Goal: Information Seeking & Learning: Learn about a topic

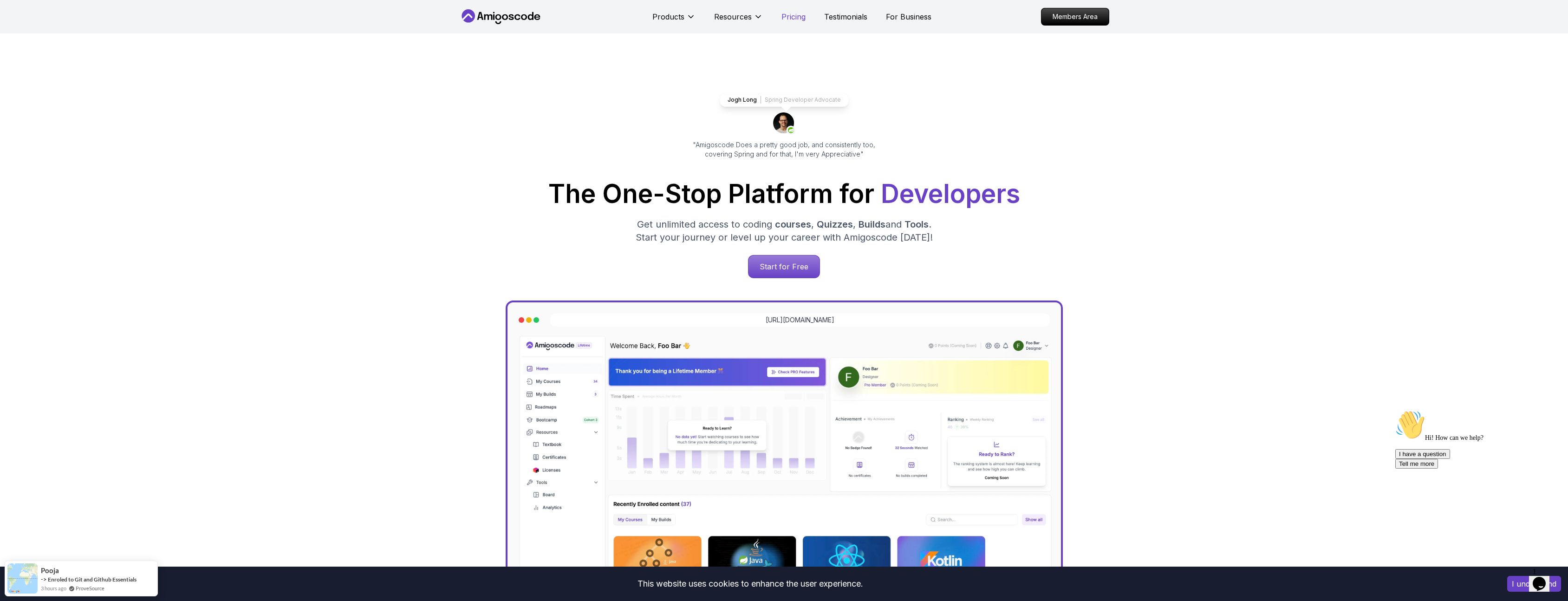
click at [798, 15] on p "Pricing" at bounding box center [793, 17] width 24 height 11
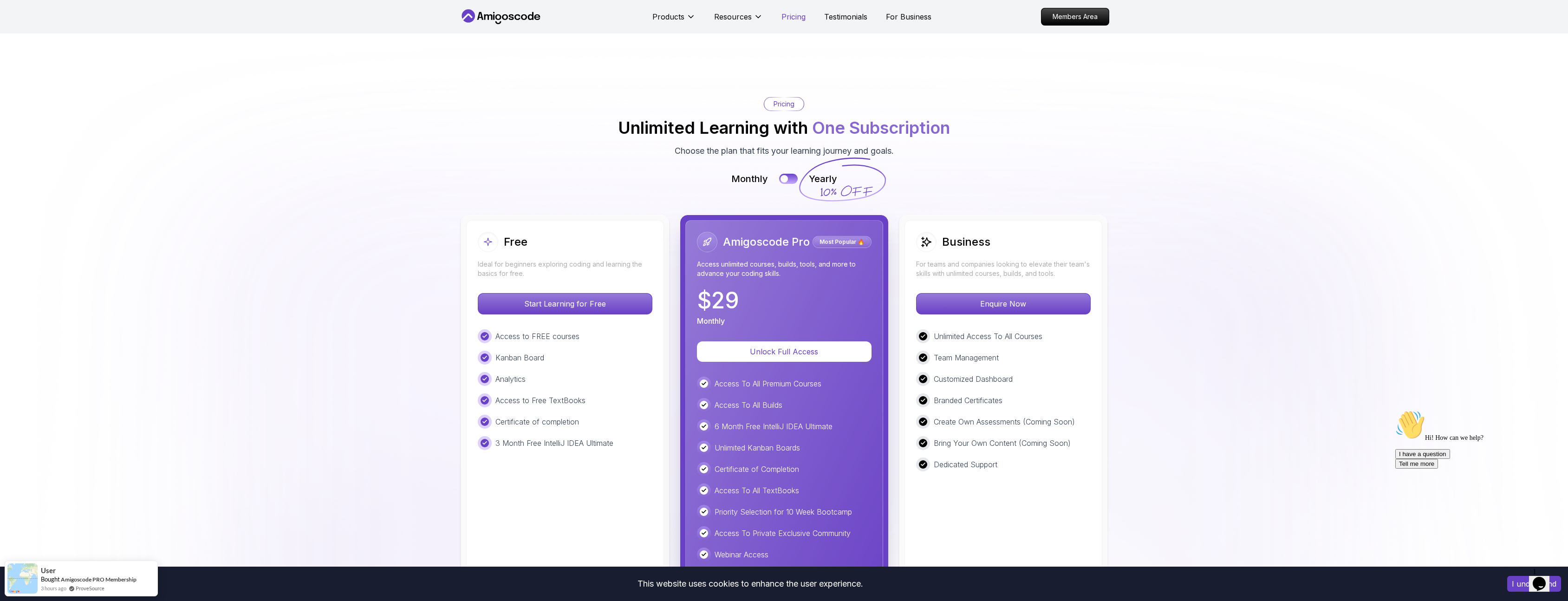
scroll to position [2042, 0]
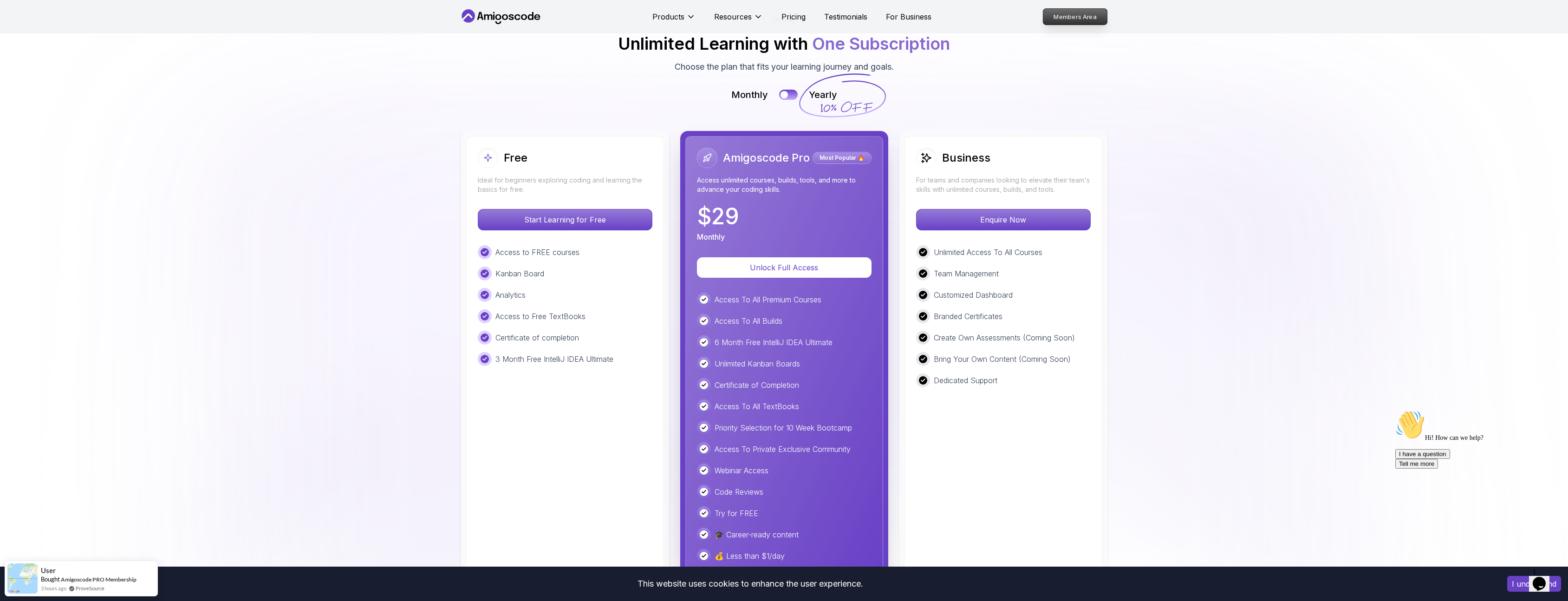
click at [1081, 17] on p "Members Area" at bounding box center [1075, 17] width 64 height 16
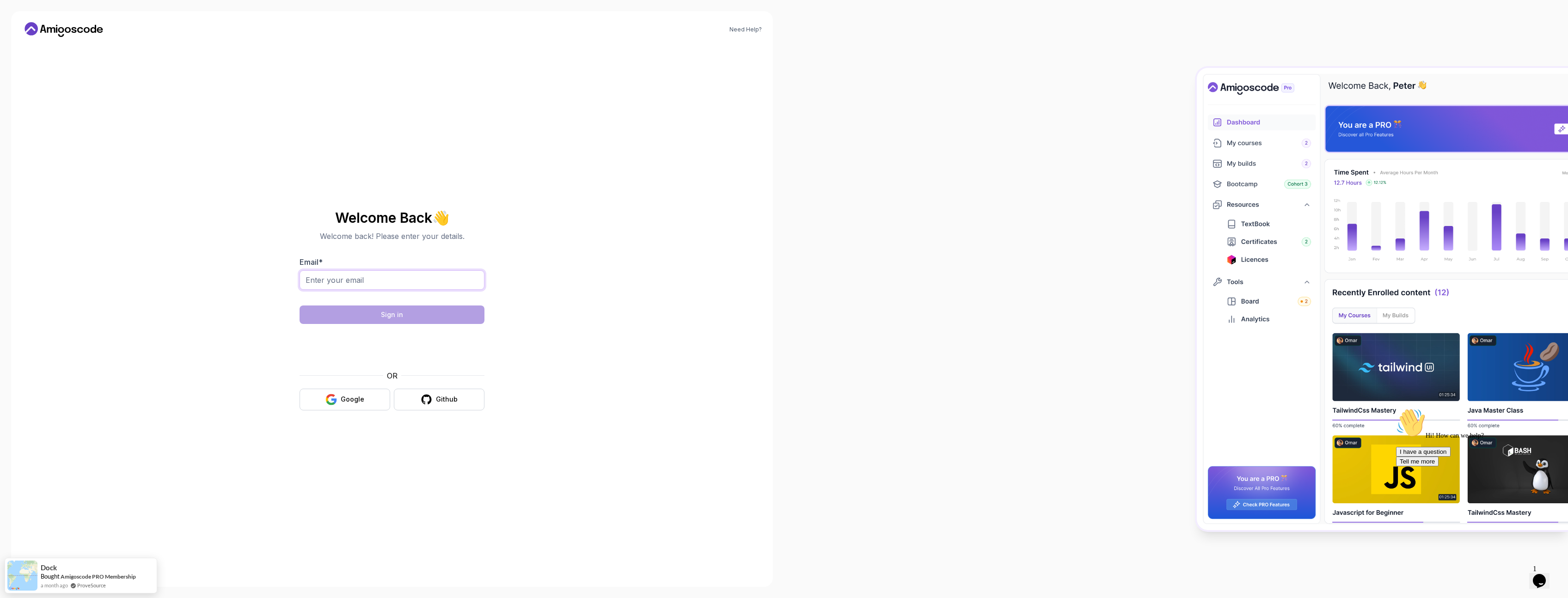
click at [429, 281] on input "Email *" at bounding box center [392, 280] width 185 height 19
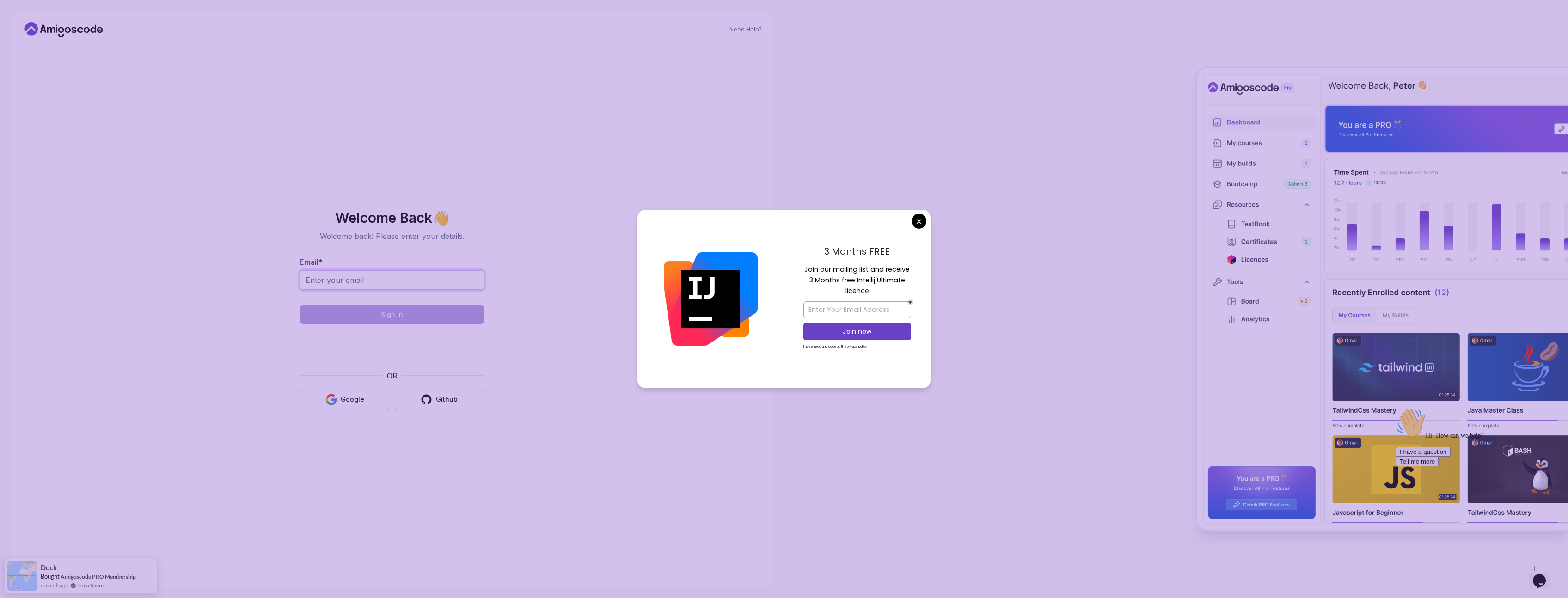
type input "ngondogillespatrick@hotmail.com"
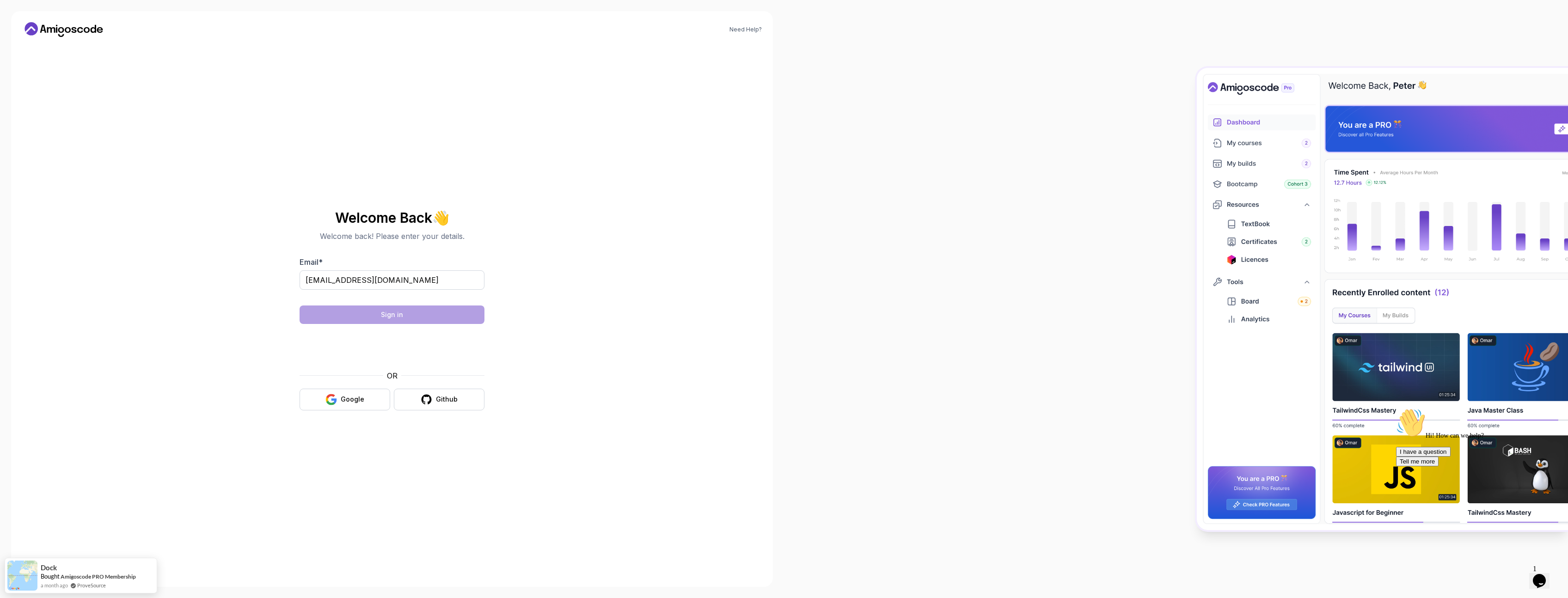
click at [913, 218] on body "Need Help? Welcome Back 👋 Welcome back! Please enter your details. Email * ngon…" at bounding box center [784, 299] width 1568 height 598
click at [447, 314] on button "Sign in" at bounding box center [392, 315] width 185 height 18
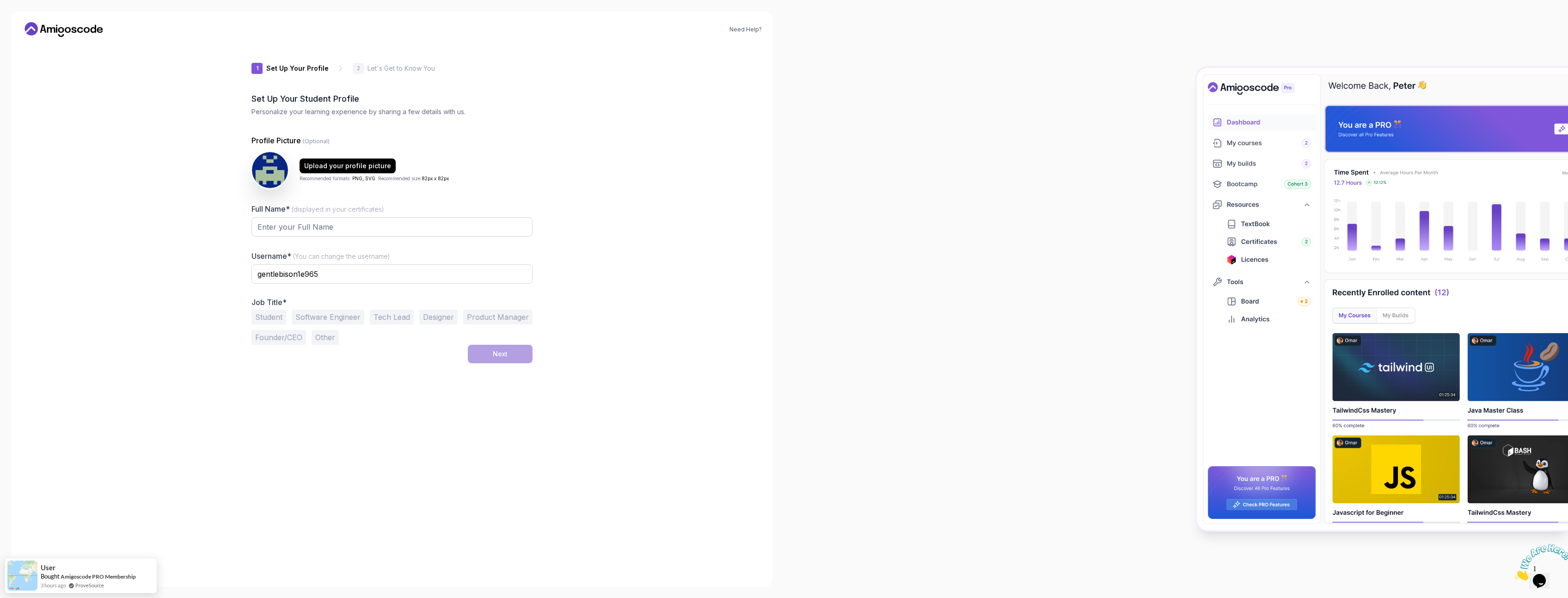
click at [274, 316] on button "Student" at bounding box center [268, 317] width 35 height 15
drag, startPoint x: 337, startPoint y: 274, endPoint x: 251, endPoint y: 268, distance: 86.2
click at [251, 268] on input "gentlebison1e965" at bounding box center [392, 274] width 281 height 19
type input "[PERSON_NAME]"
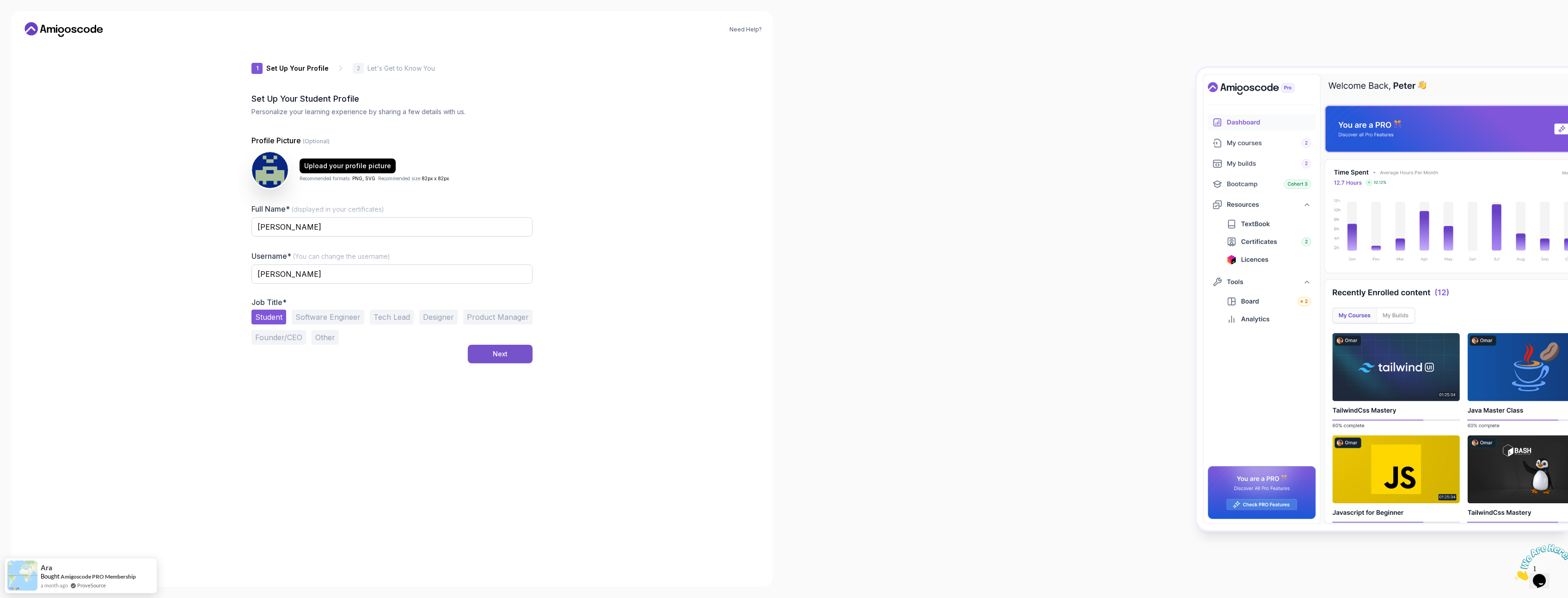
click at [508, 360] on button "Next" at bounding box center [500, 354] width 65 height 18
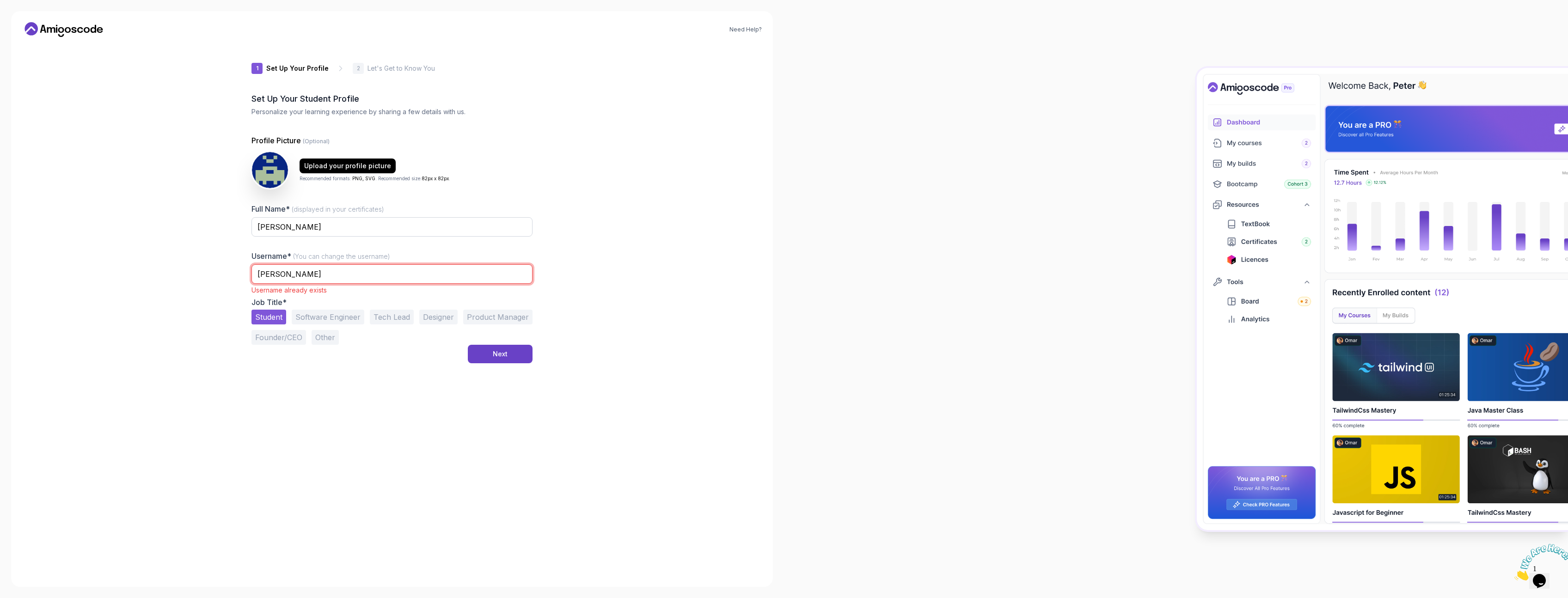
click at [280, 272] on input "[PERSON_NAME]" at bounding box center [392, 274] width 281 height 19
type input "GillesPatrick"
click at [523, 356] on button "Next" at bounding box center [500, 354] width 65 height 18
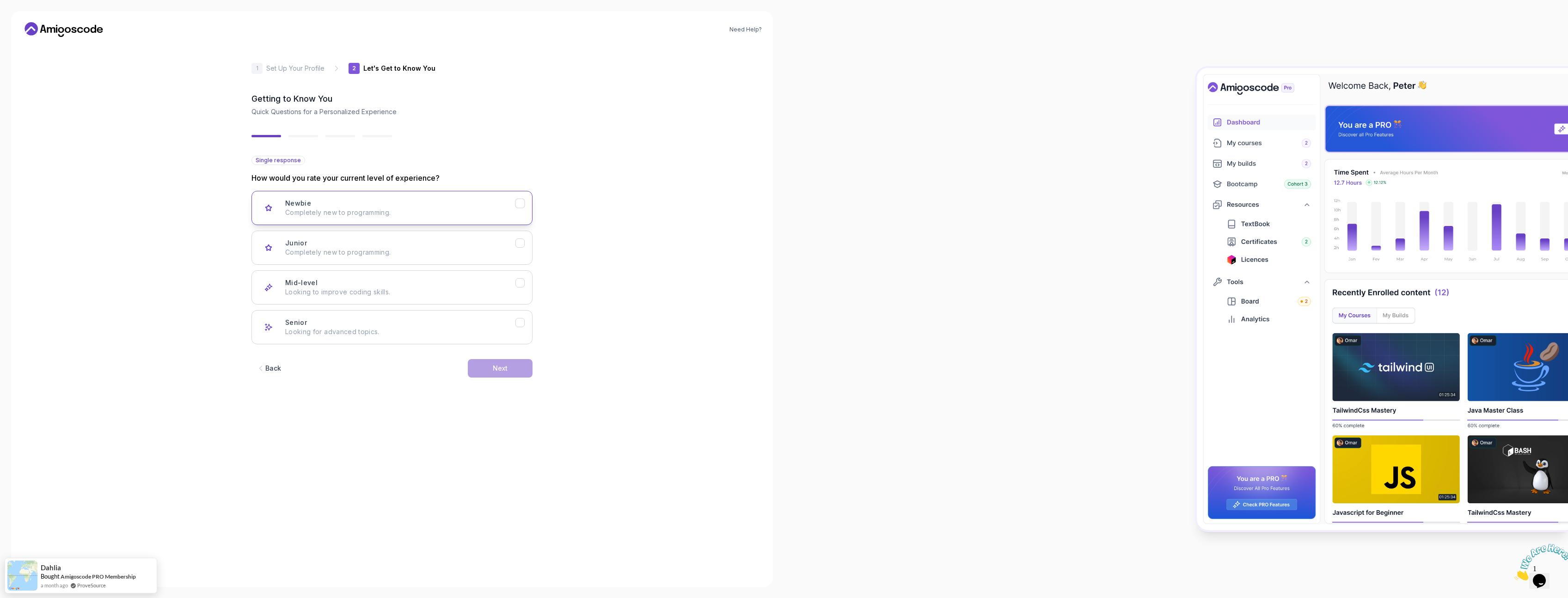
click at [522, 203] on icon "Newbie" at bounding box center [520, 203] width 9 height 9
click at [518, 372] on button "Next" at bounding box center [500, 368] width 65 height 18
click at [520, 206] on icon "Backend Development" at bounding box center [520, 203] width 9 height 9
click at [505, 369] on div "Next" at bounding box center [500, 368] width 15 height 9
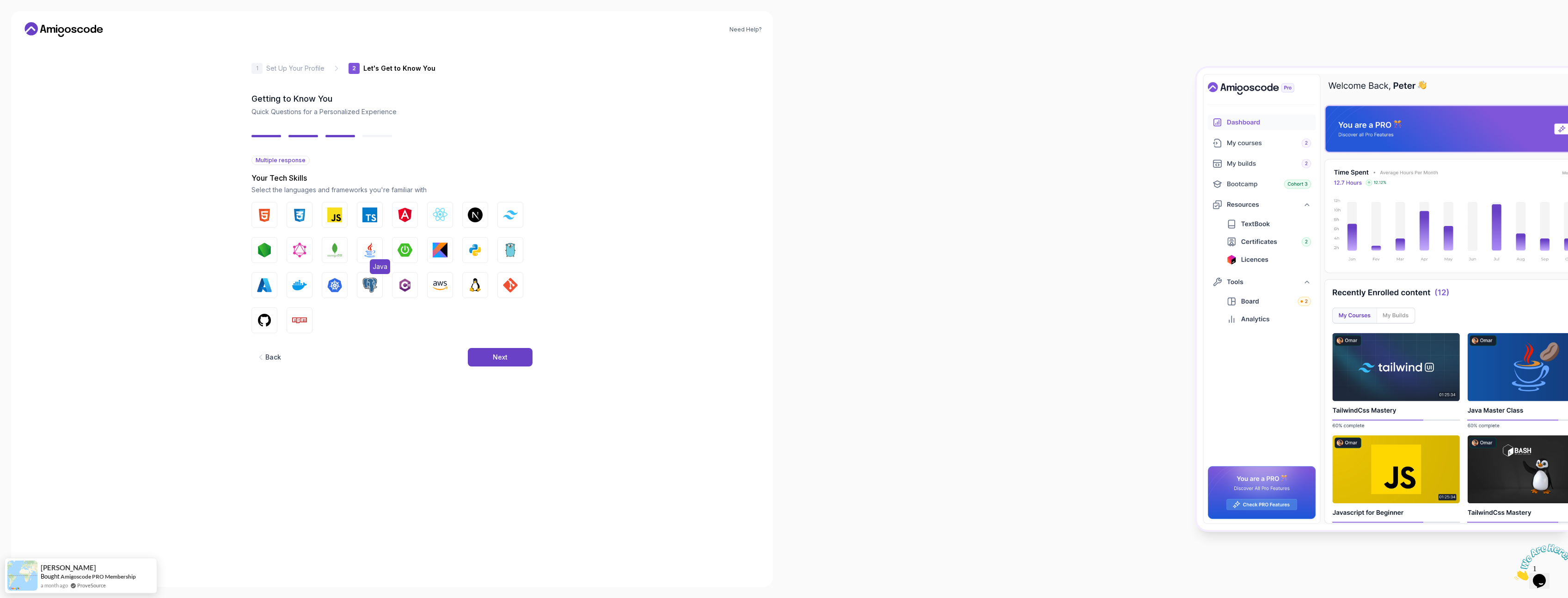
click at [374, 246] on img "button" at bounding box center [369, 250] width 15 height 15
click at [472, 285] on img "button" at bounding box center [475, 285] width 15 height 15
click at [494, 359] on div "Next" at bounding box center [500, 356] width 15 height 9
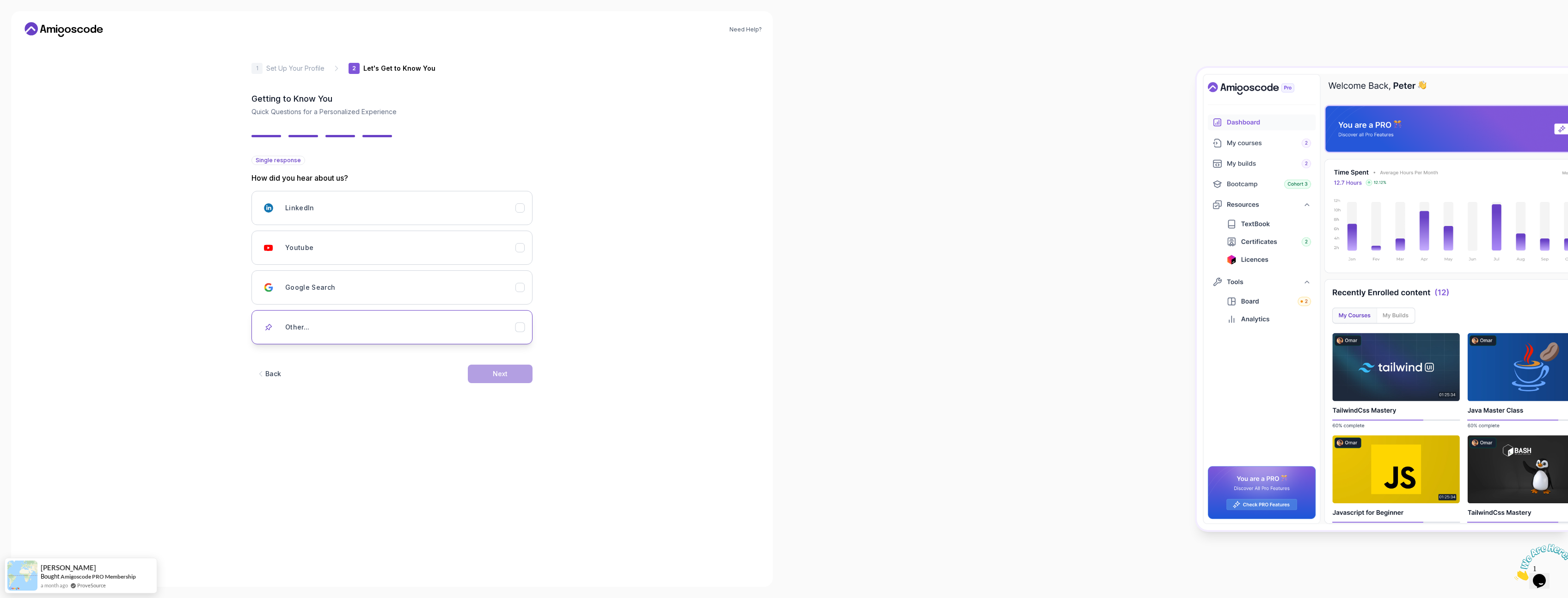
click at [516, 325] on icon "Other..." at bounding box center [520, 327] width 9 height 9
click at [522, 287] on icon "Google Search" at bounding box center [520, 287] width 5 height 4
click at [521, 251] on icon "Youtube" at bounding box center [520, 248] width 9 height 9
click at [514, 372] on button "Next" at bounding box center [500, 374] width 65 height 18
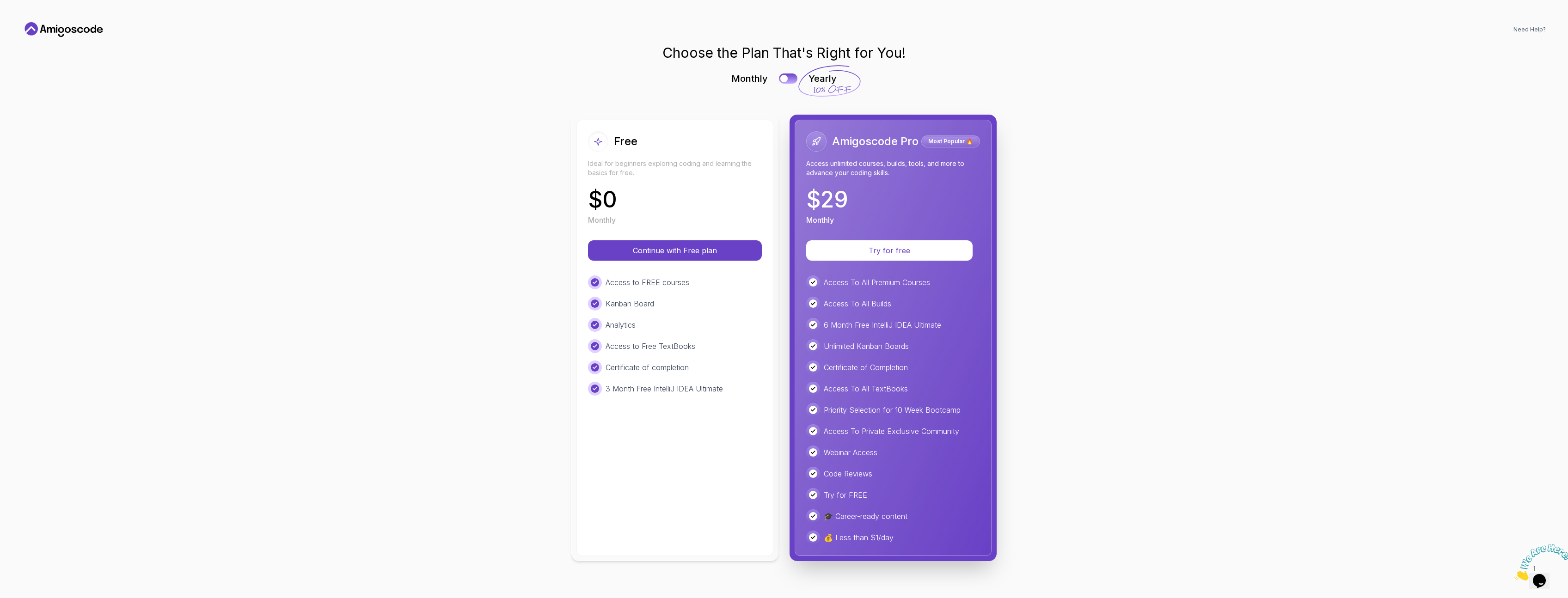
click at [61, 24] on icon at bounding box center [63, 29] width 83 height 15
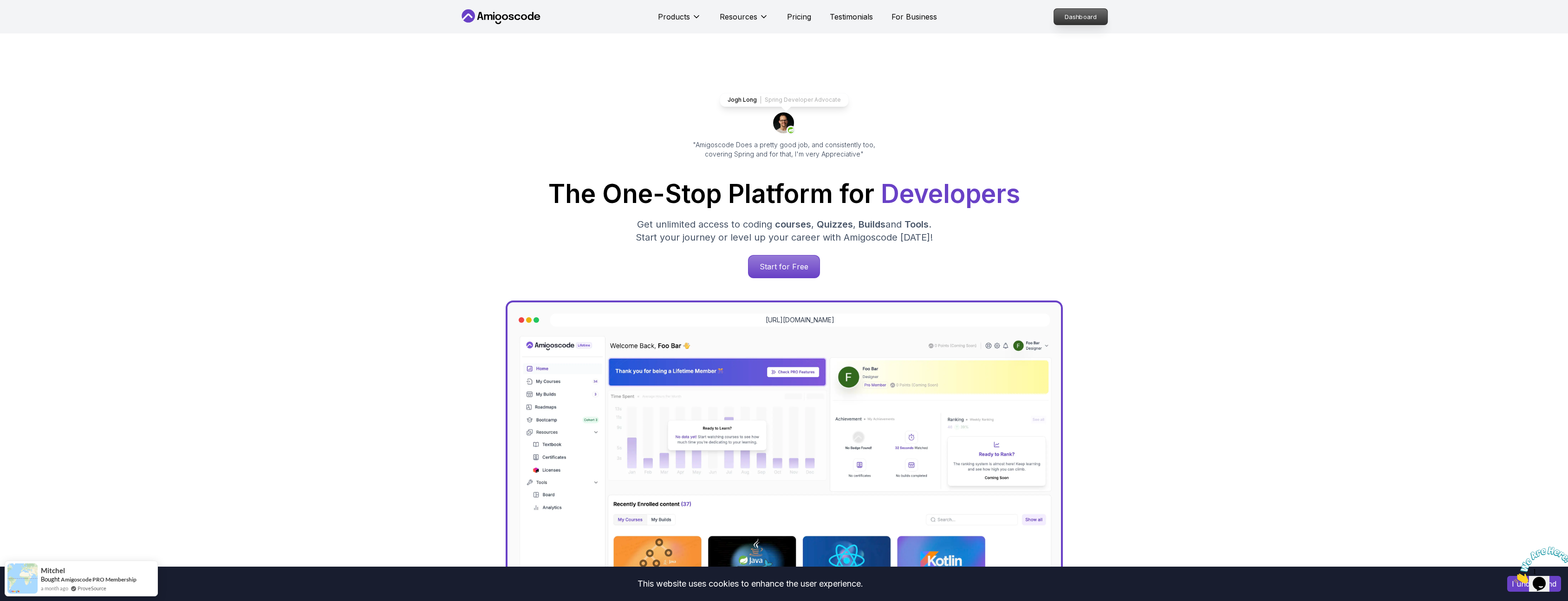
click at [954, 17] on p "Dashboard" at bounding box center [1080, 17] width 53 height 16
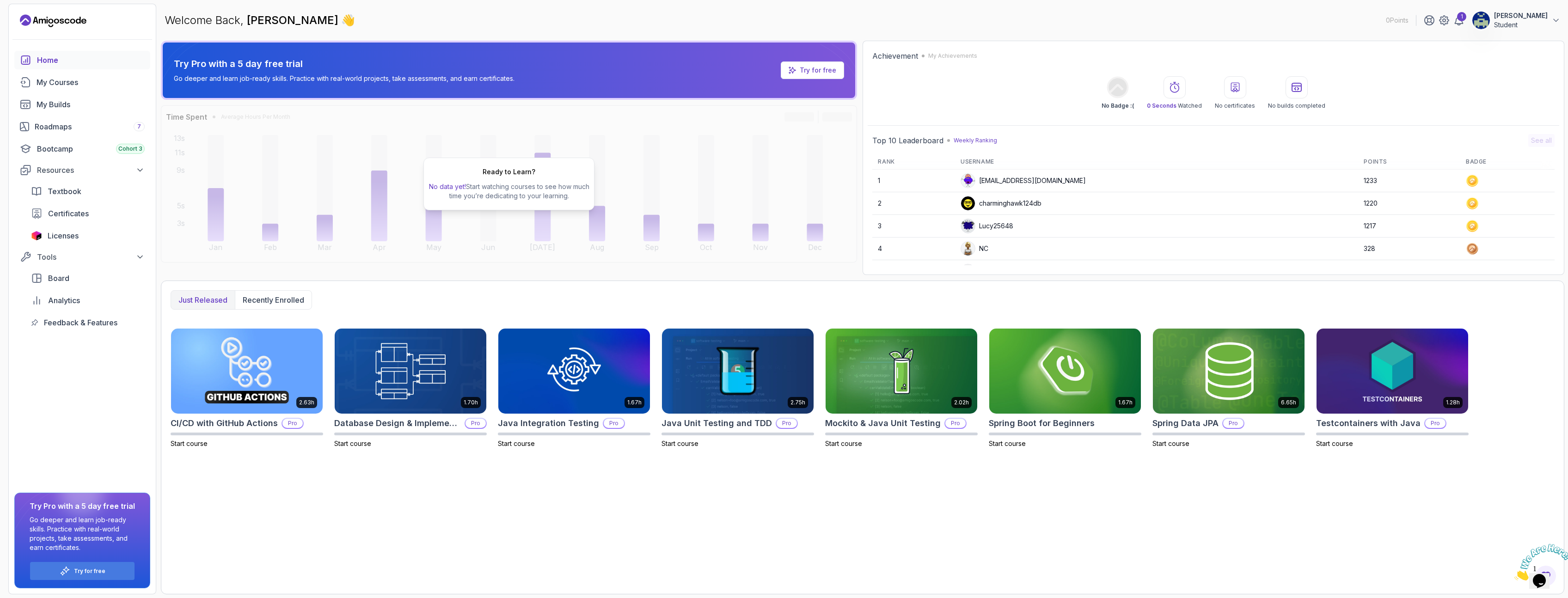
click at [950, 18] on p "[PERSON_NAME]" at bounding box center [1521, 15] width 54 height 9
click at [60, 82] on div "My Courses" at bounding box center [91, 82] width 108 height 11
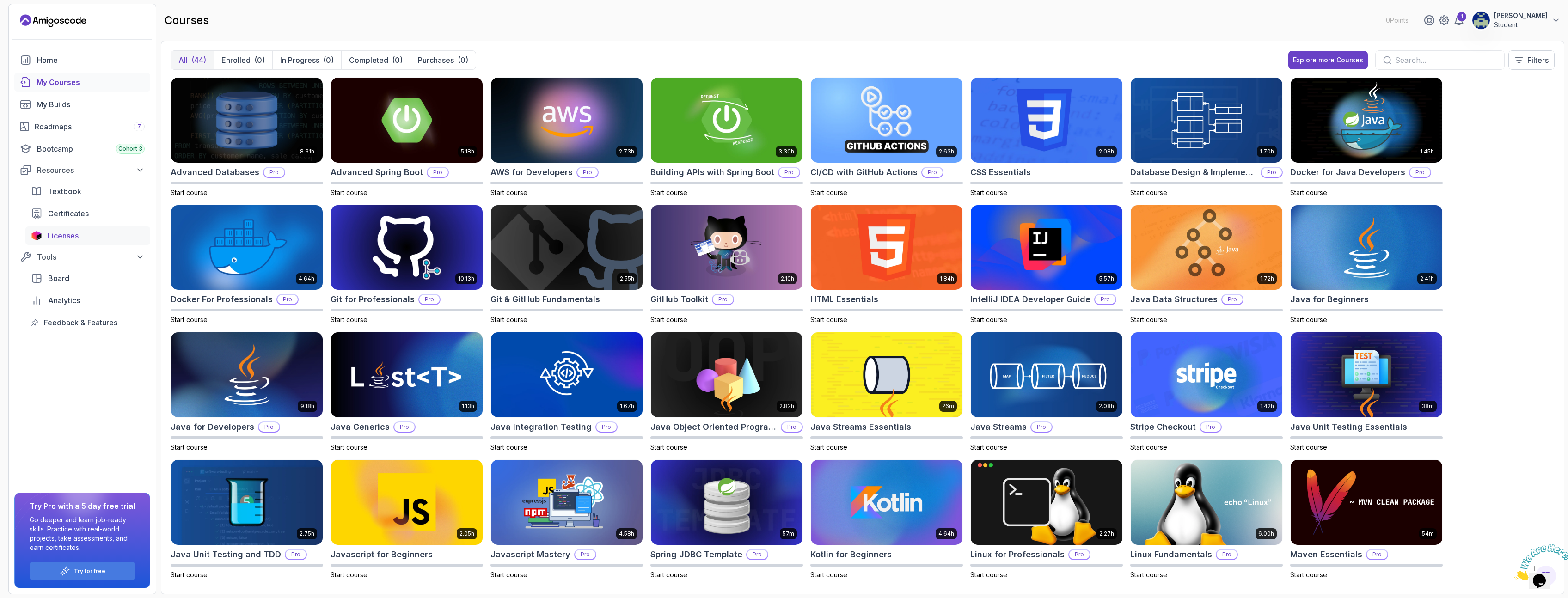
click at [66, 235] on span "Licenses" at bounding box center [63, 235] width 31 height 11
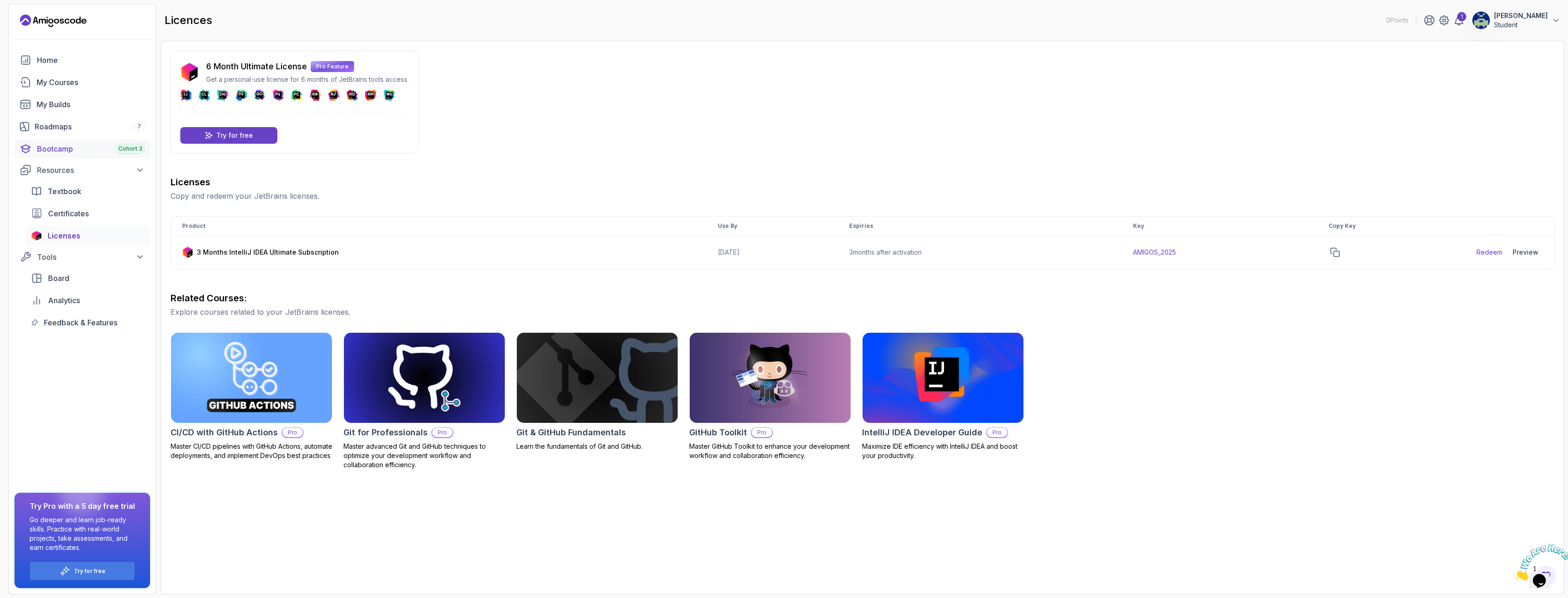
click at [58, 148] on div "Bootcamp Cohort 3" at bounding box center [91, 148] width 108 height 11
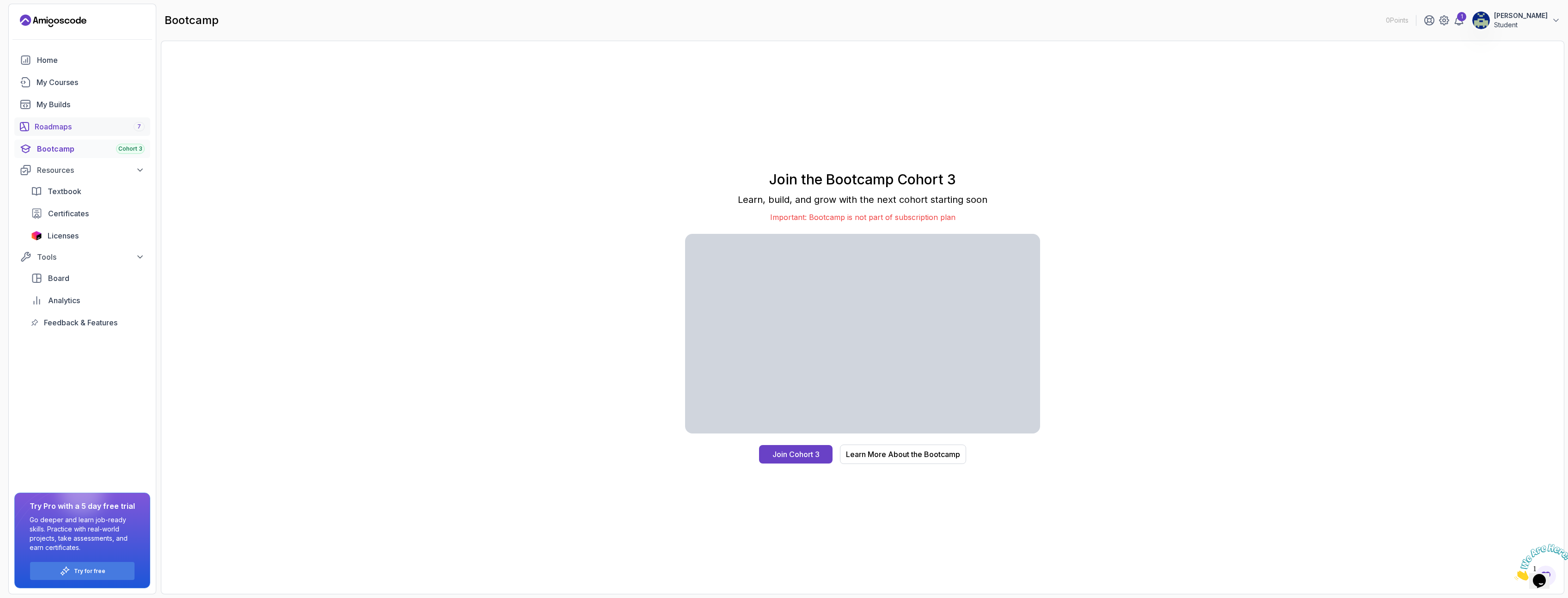
click at [58, 127] on div "Roadmaps 7" at bounding box center [89, 127] width 110 height 11
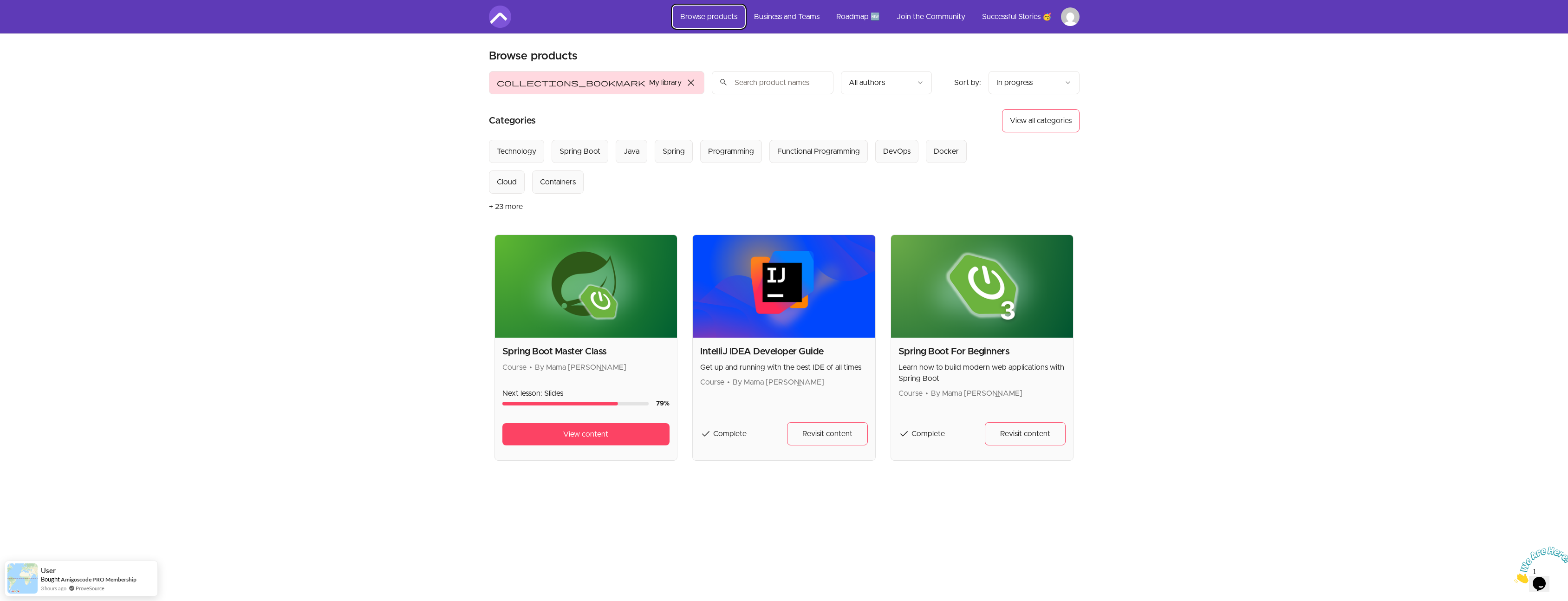
click at [710, 17] on link "Browse products" at bounding box center [709, 17] width 72 height 22
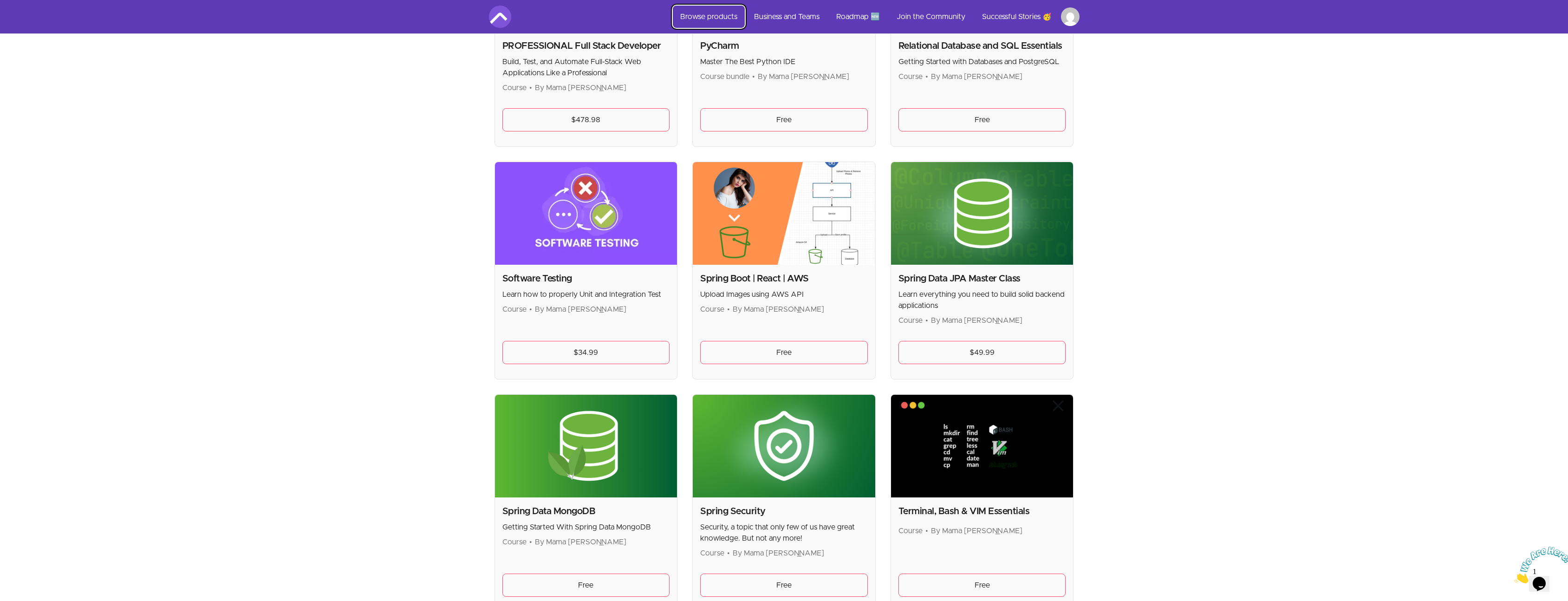
scroll to position [2323, 0]
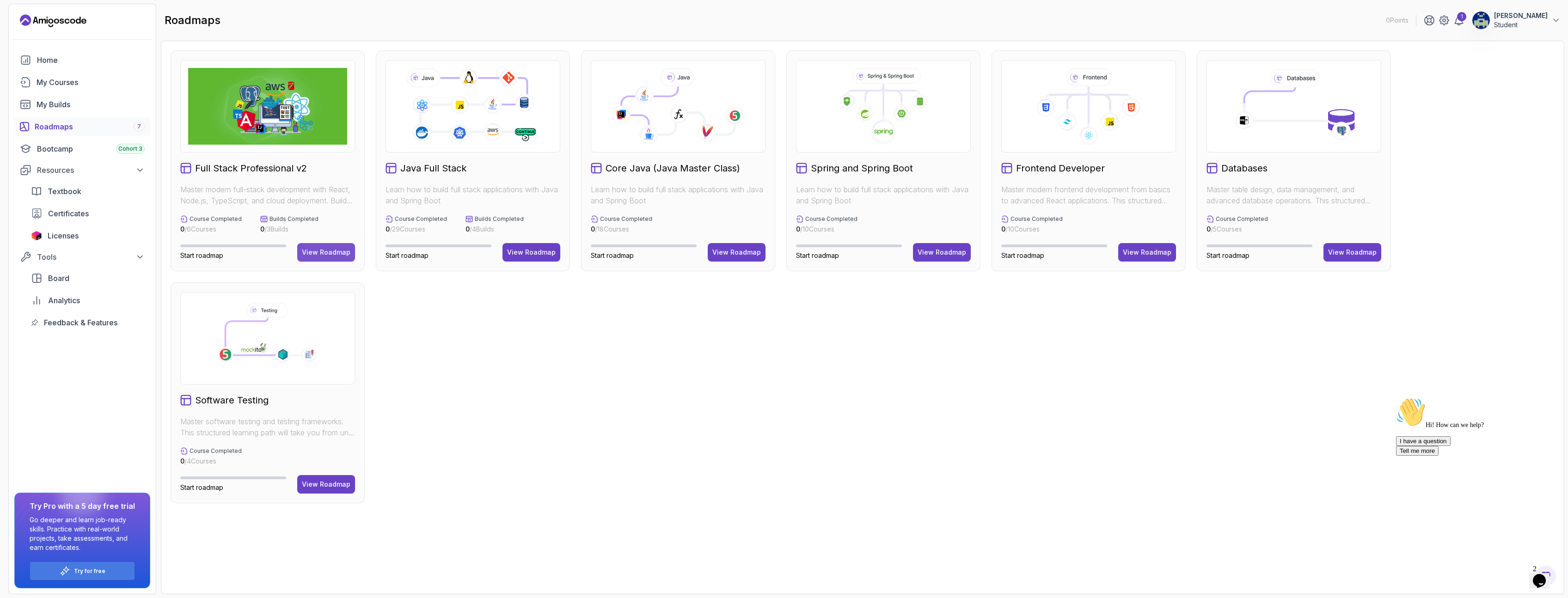
click at [321, 251] on div "View Roadmap" at bounding box center [326, 252] width 49 height 9
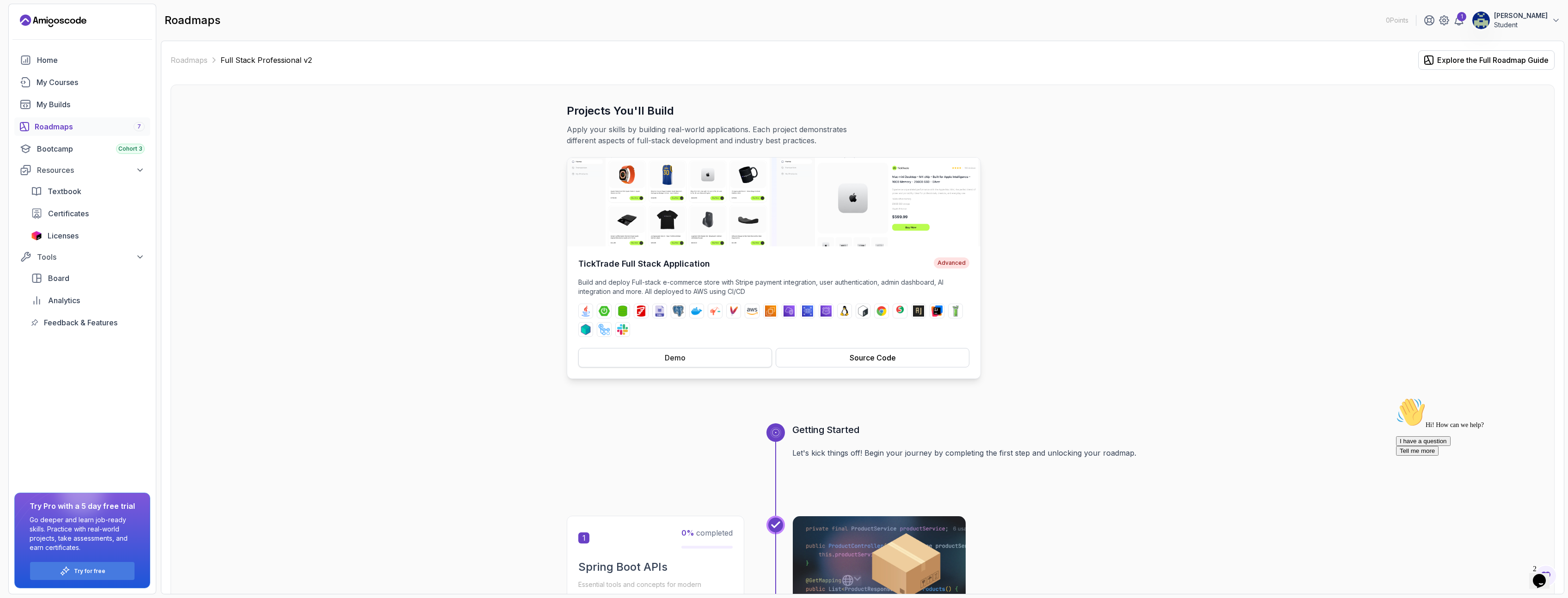
click at [687, 361] on button "Demo" at bounding box center [675, 358] width 194 height 19
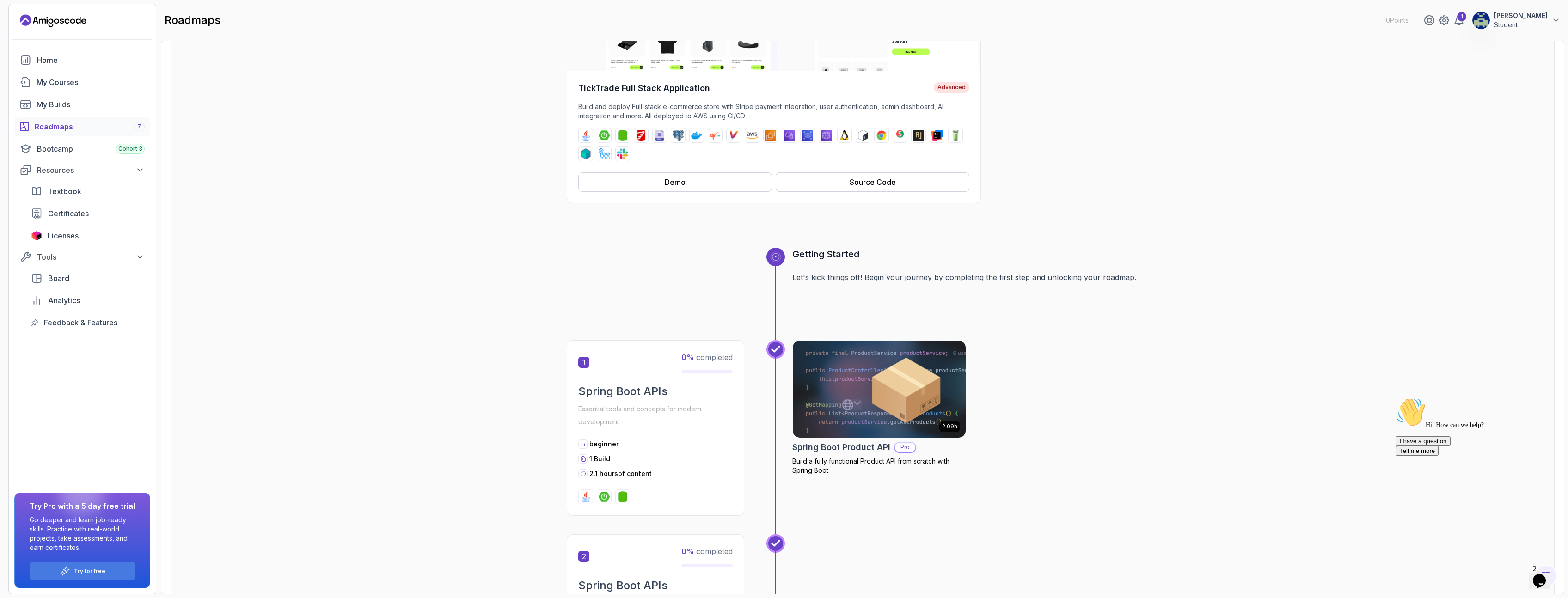
scroll to position [222, 0]
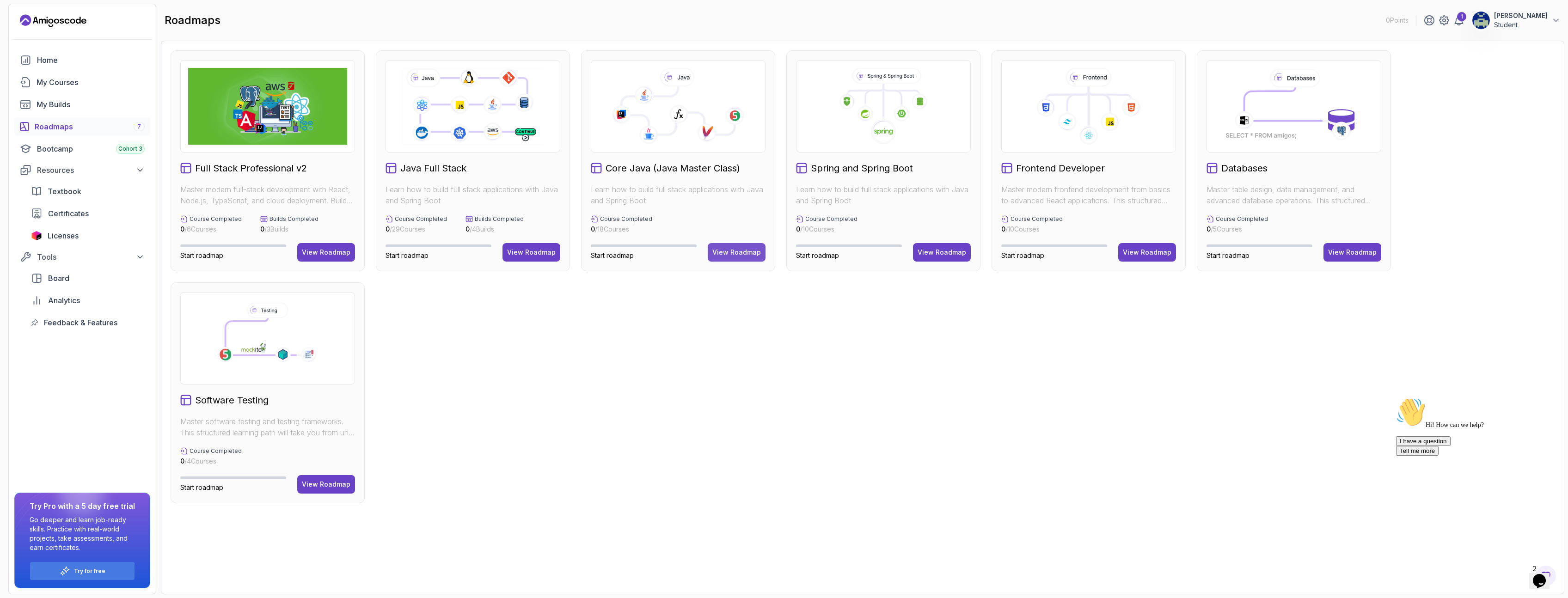
click at [732, 251] on div "View Roadmap" at bounding box center [737, 252] width 49 height 9
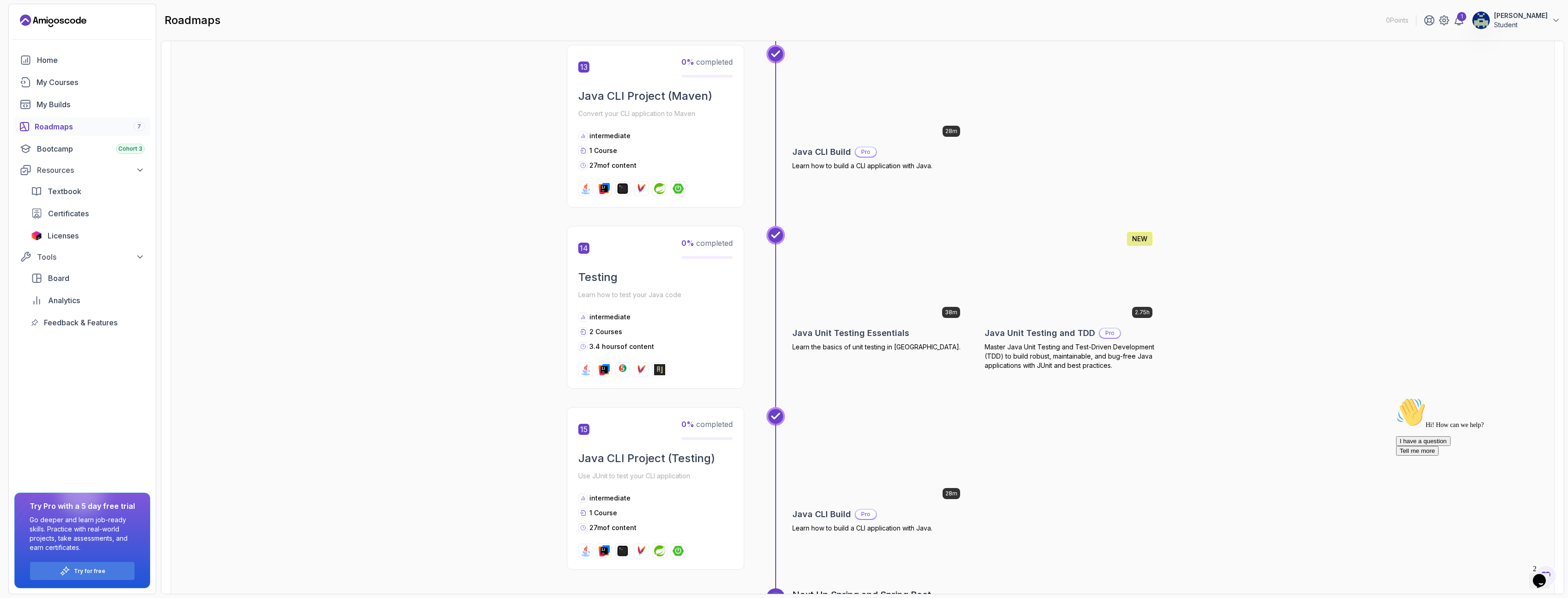
scroll to position [2606, 0]
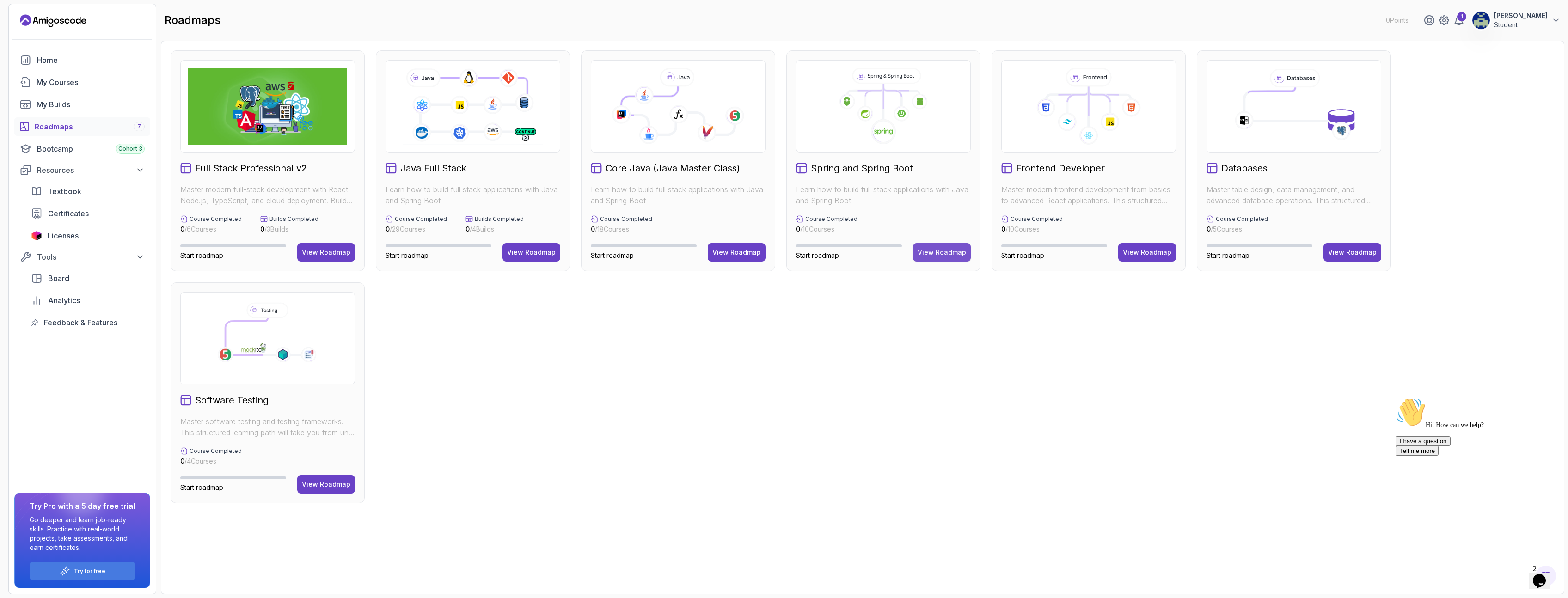
click at [946, 251] on div "View Roadmap" at bounding box center [942, 252] width 49 height 9
click at [317, 251] on div "View Roadmap" at bounding box center [326, 252] width 49 height 9
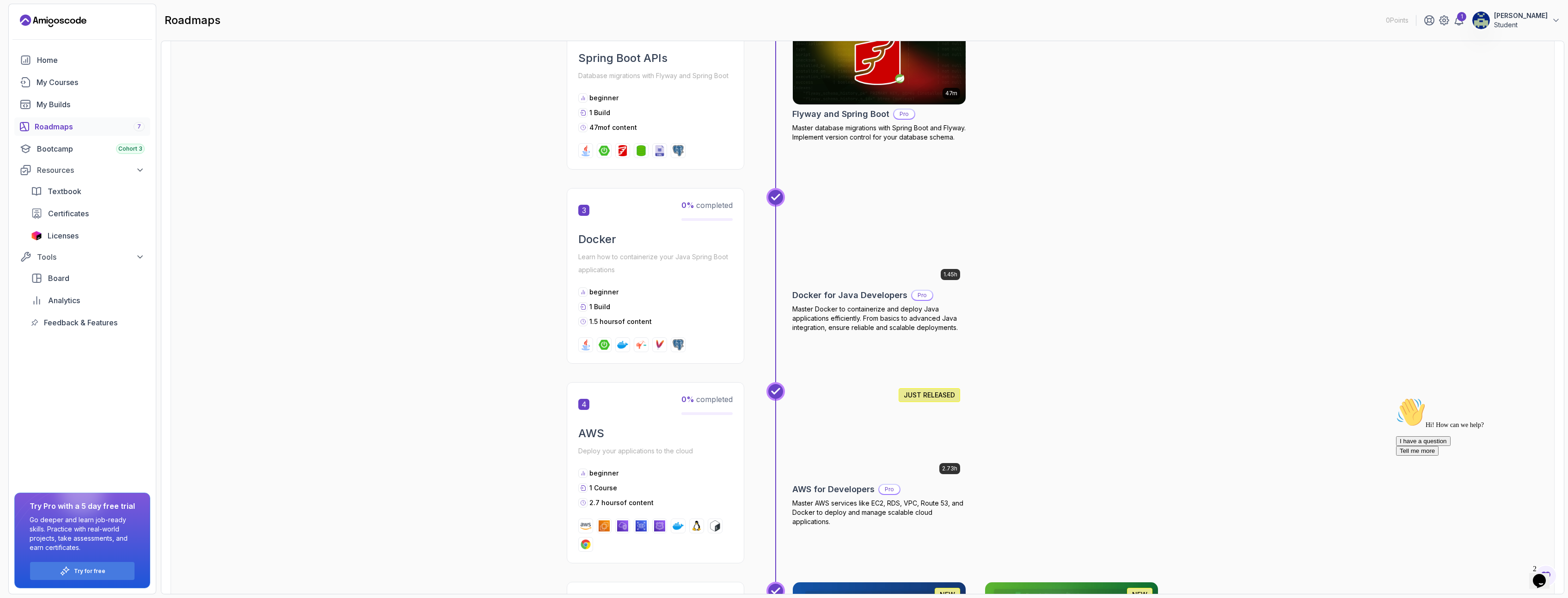
scroll to position [610, 0]
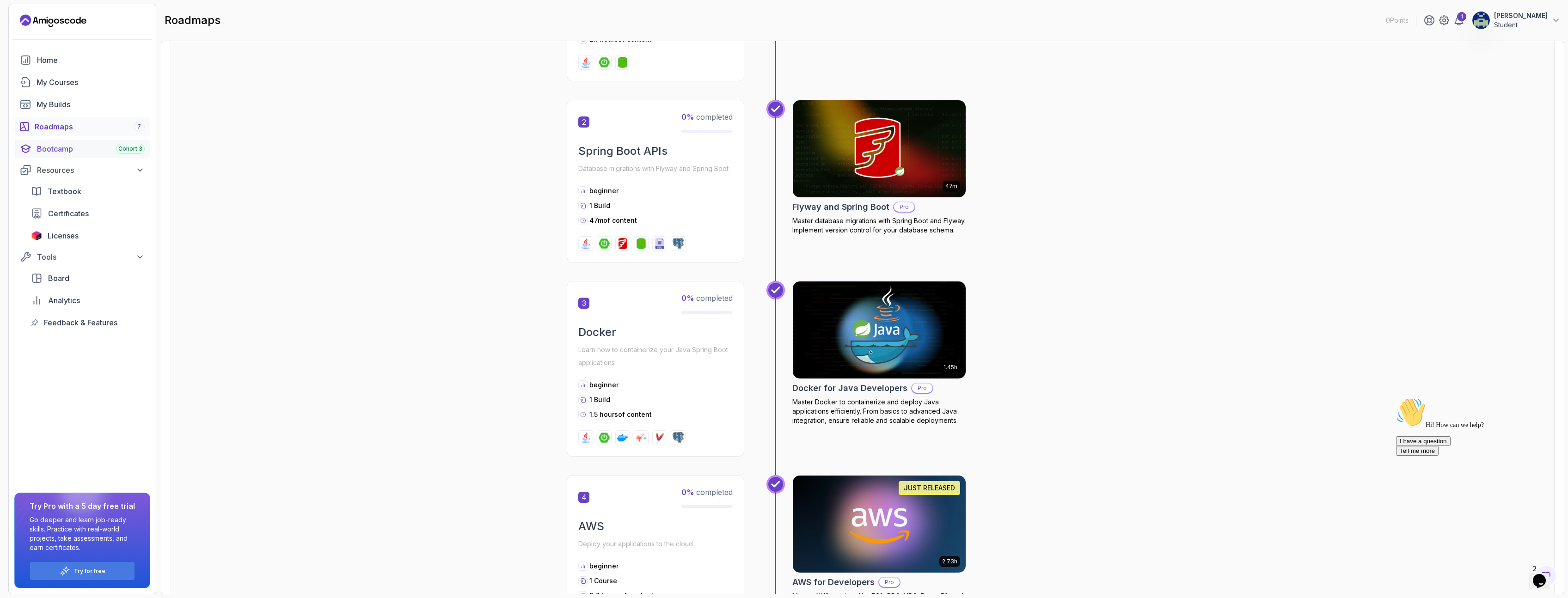
click at [61, 149] on div "Bootcamp Cohort 3" at bounding box center [91, 148] width 108 height 11
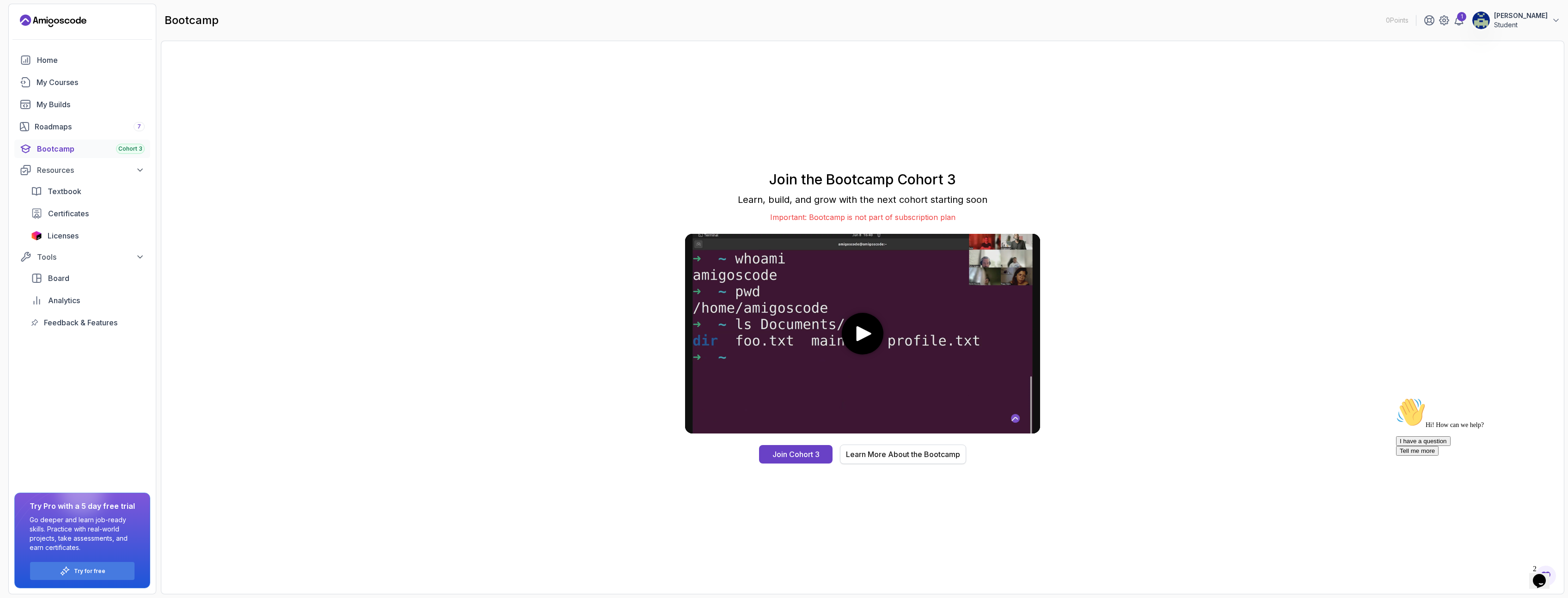
click at [912, 456] on div "Learn More About the Bootcamp" at bounding box center [903, 454] width 114 height 11
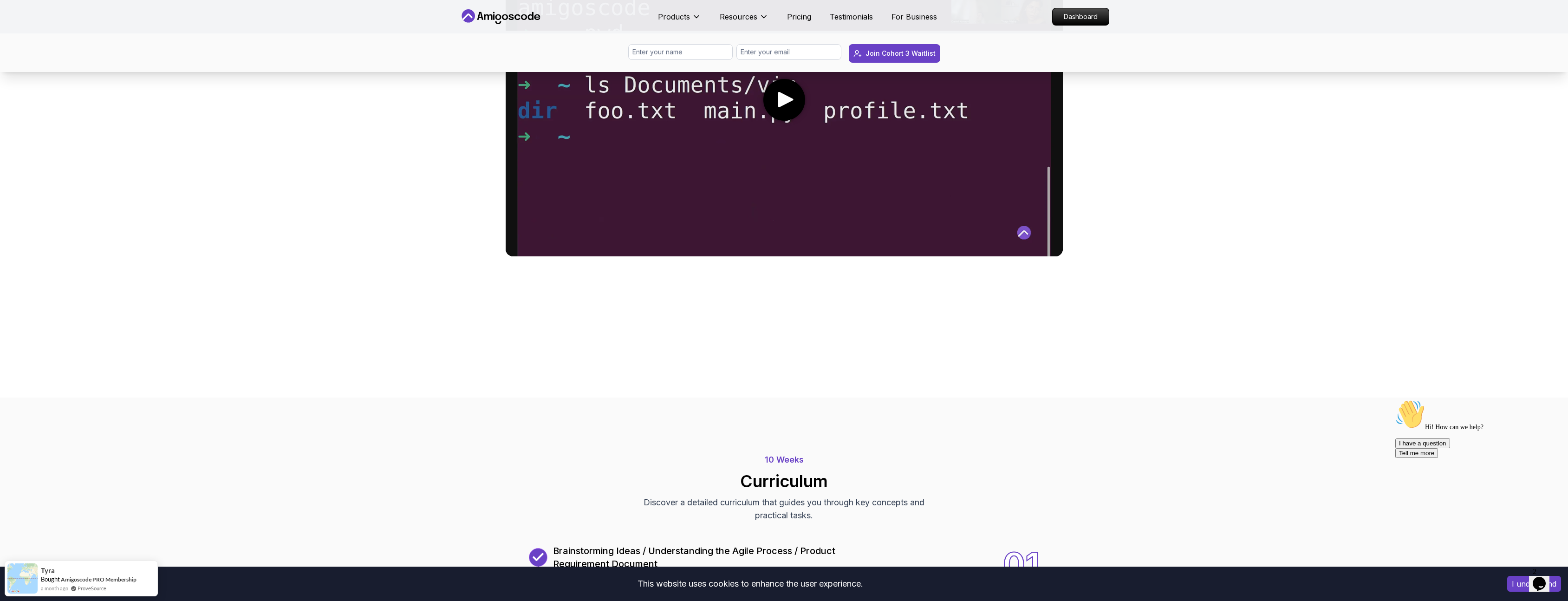
scroll to position [613, 0]
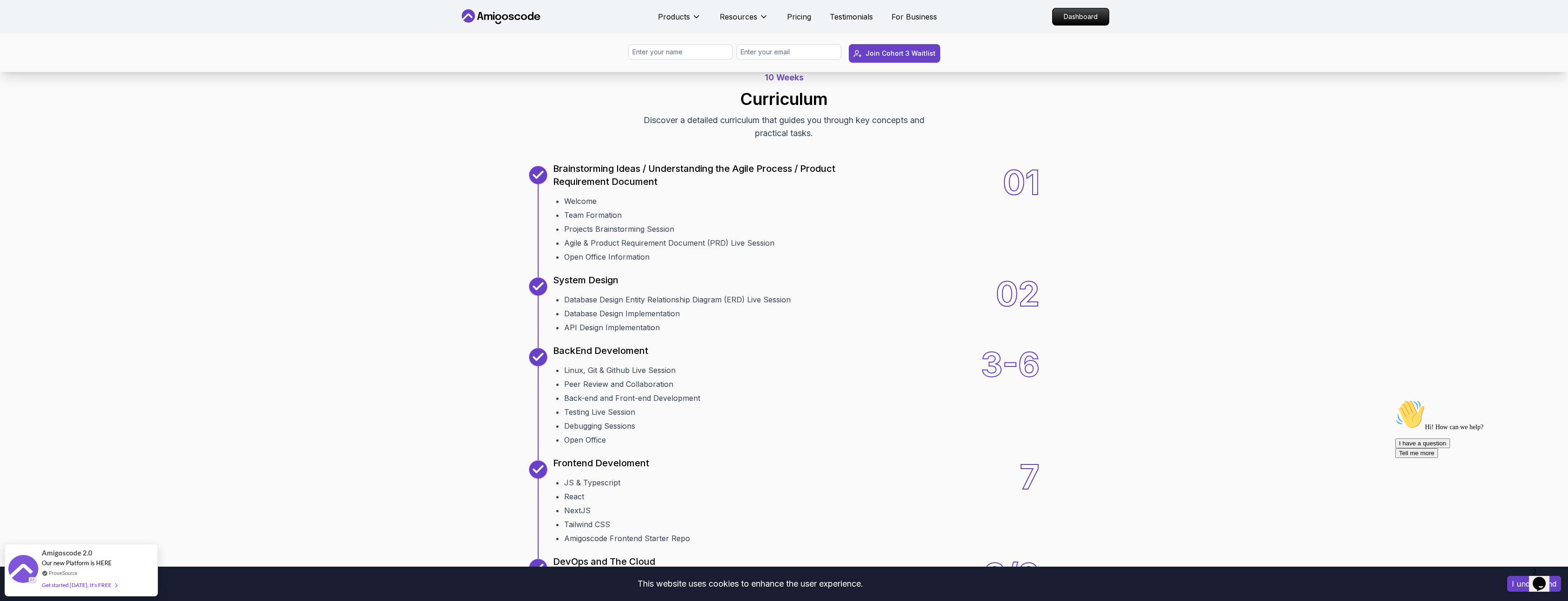
scroll to position [725, 0]
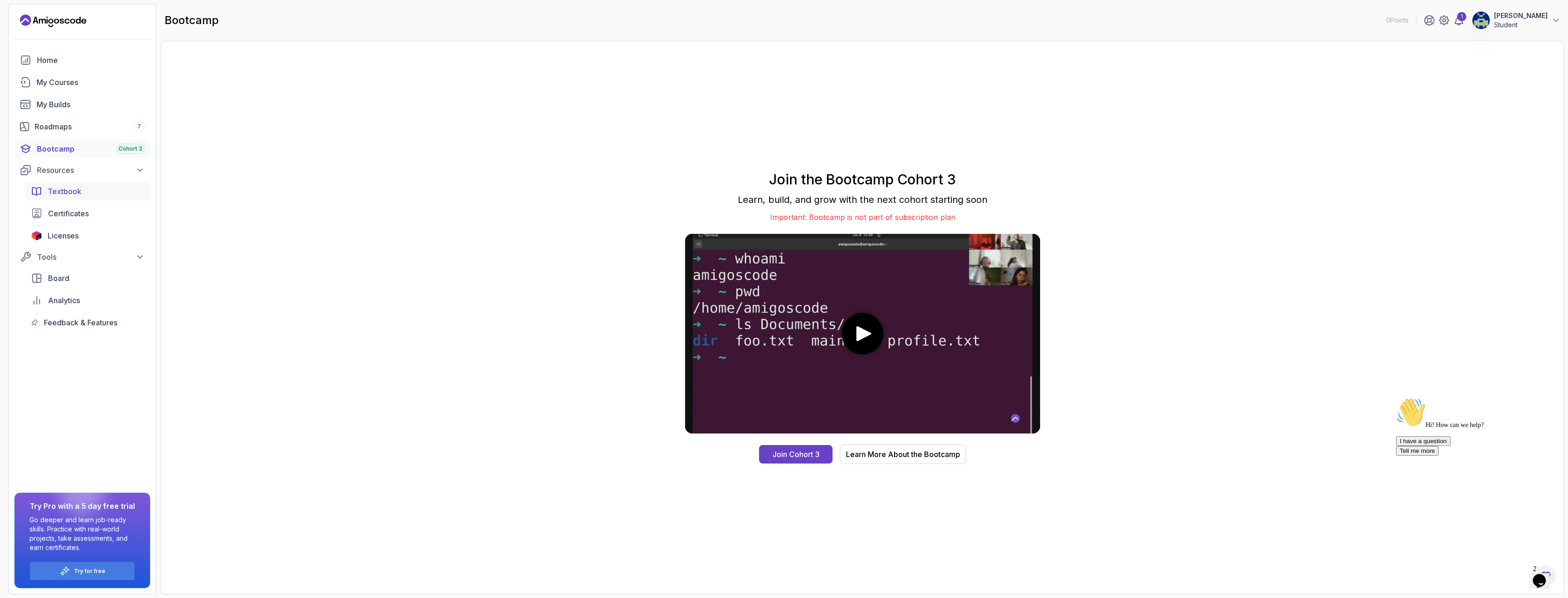
click at [61, 193] on span "Textbook" at bounding box center [64, 191] width 33 height 11
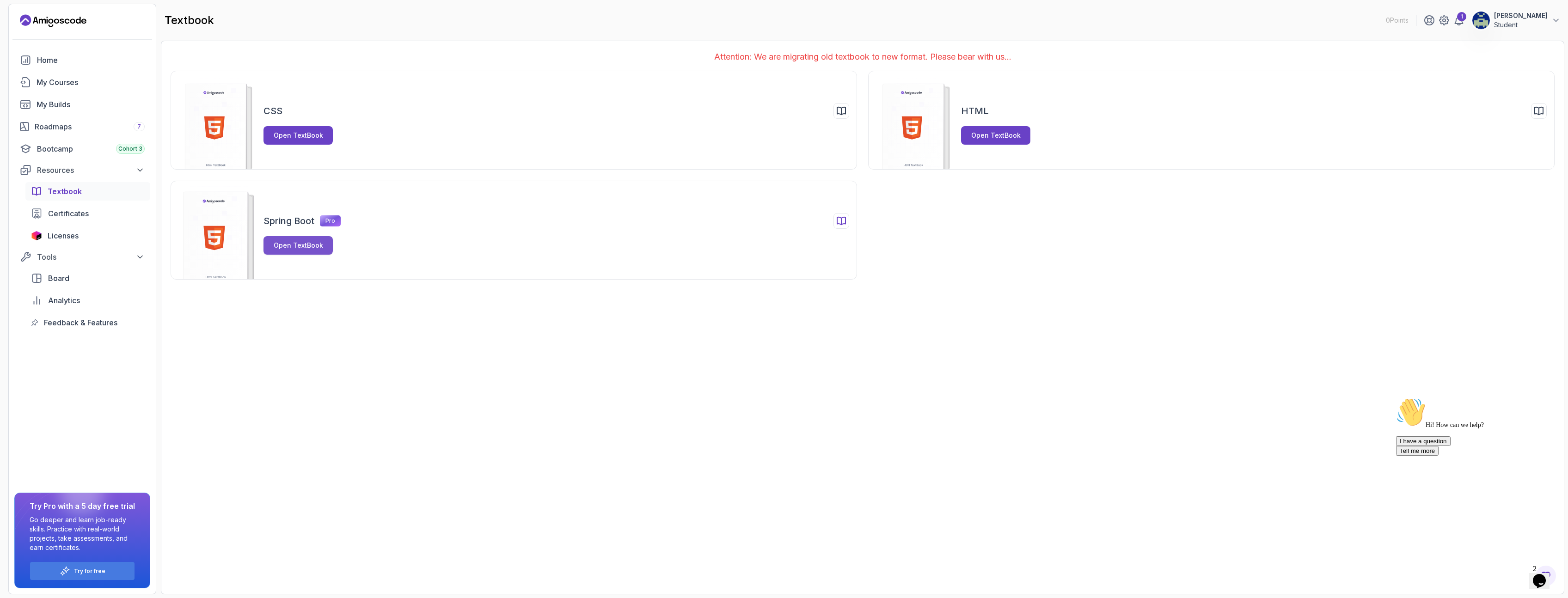
click at [297, 243] on div "Open TextBook" at bounding box center [298, 245] width 49 height 9
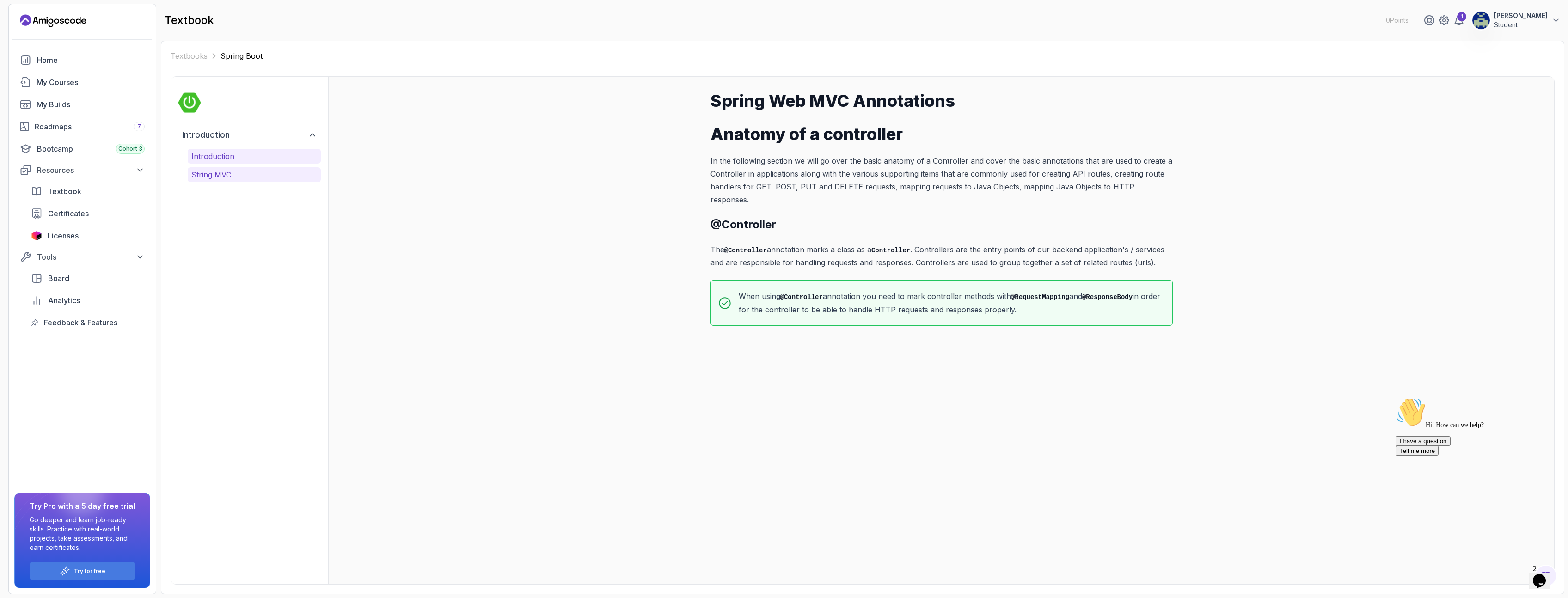
click at [232, 176] on p "String MVC" at bounding box center [254, 175] width 126 height 11
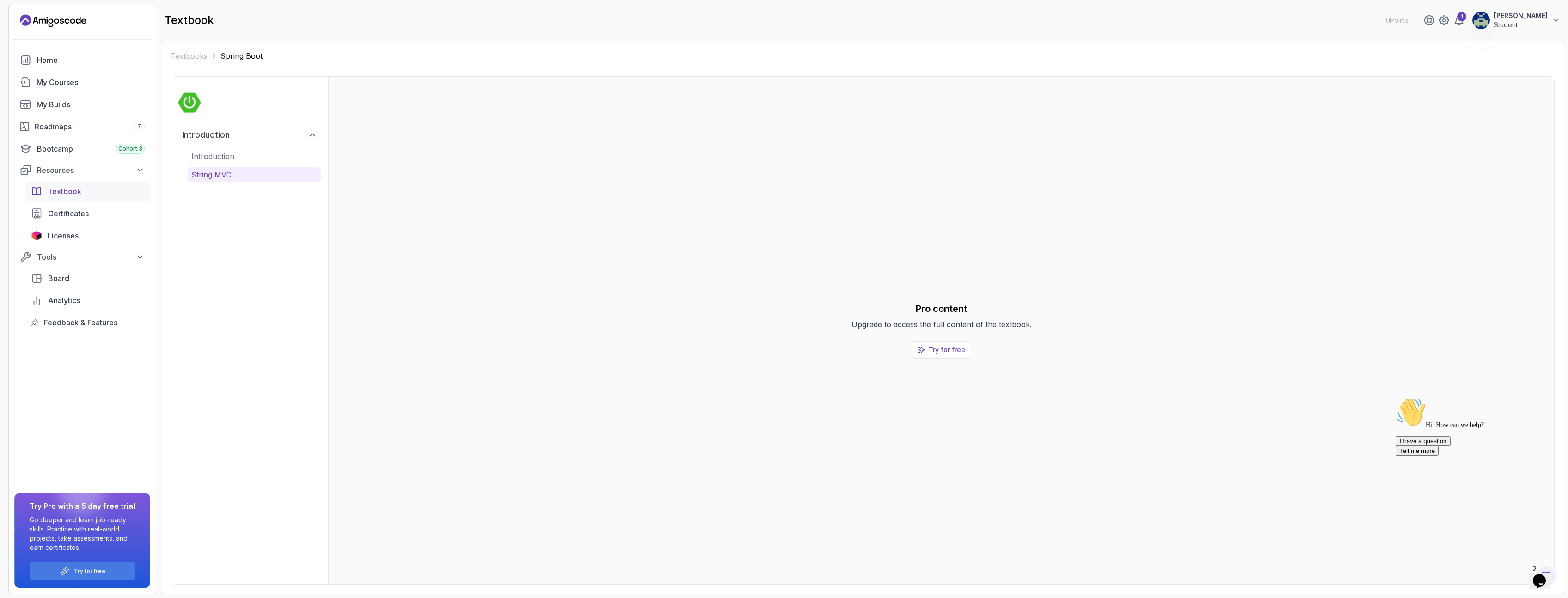
click at [64, 189] on span "Textbook" at bounding box center [64, 191] width 33 height 11
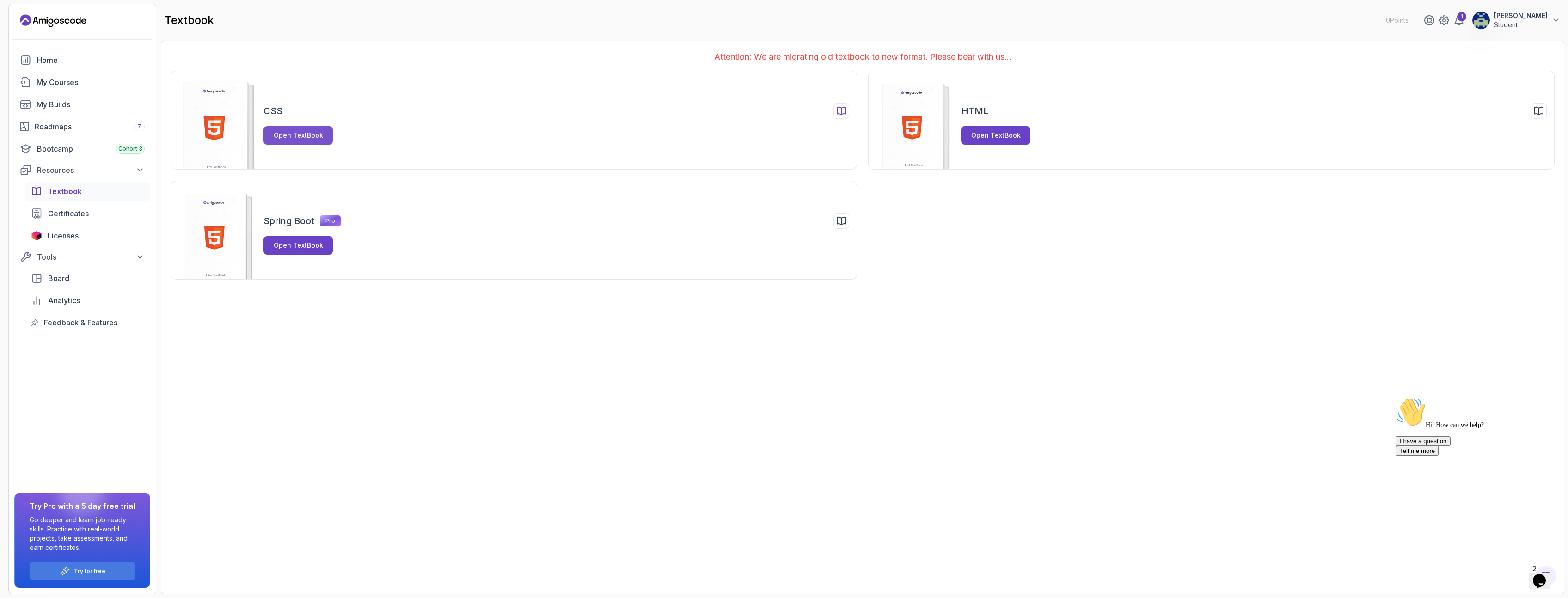
click at [291, 137] on div "Open TextBook" at bounding box center [298, 135] width 49 height 9
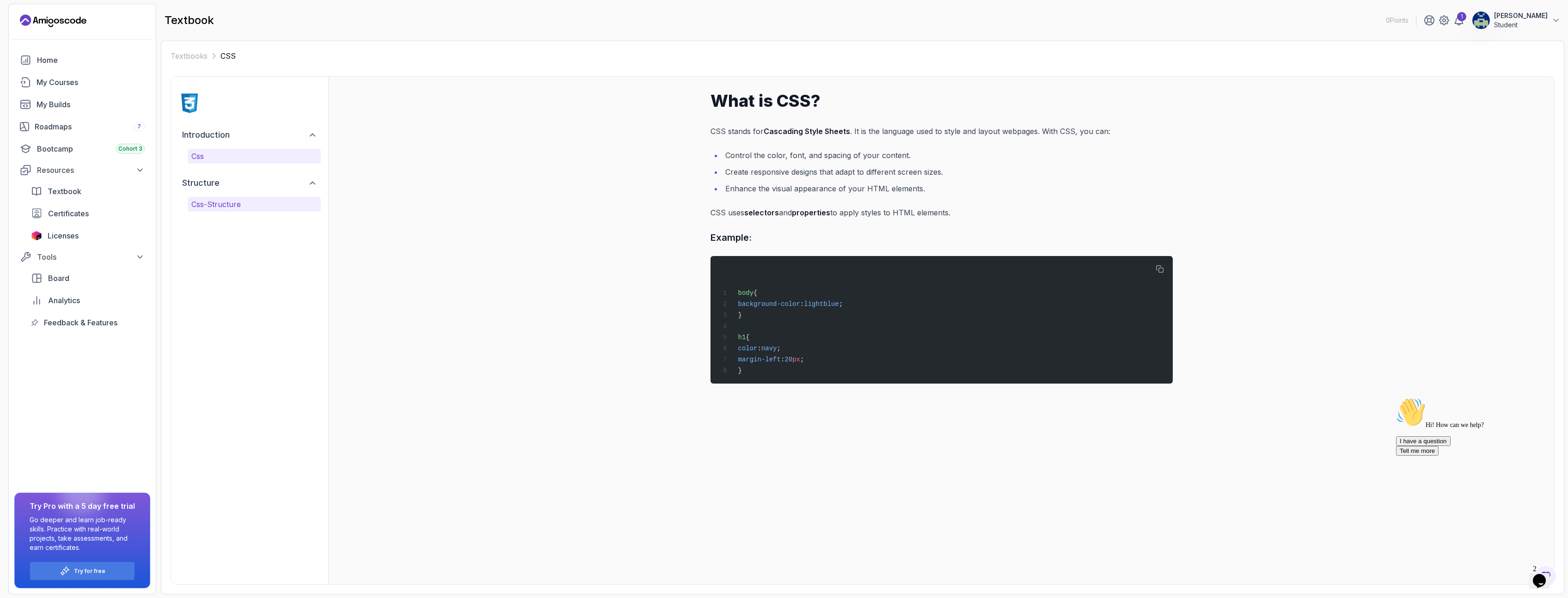
click at [234, 204] on p "css-structure" at bounding box center [254, 204] width 126 height 11
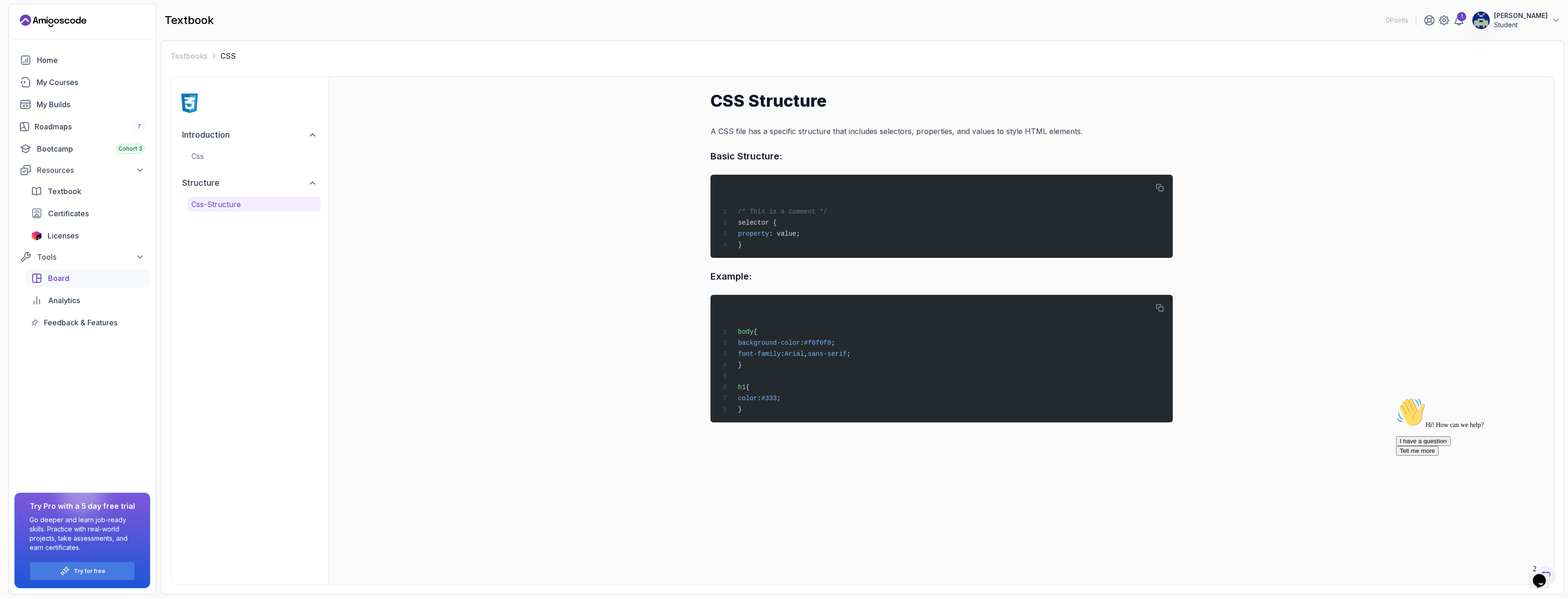
click at [54, 276] on span "Board" at bounding box center [58, 278] width 21 height 11
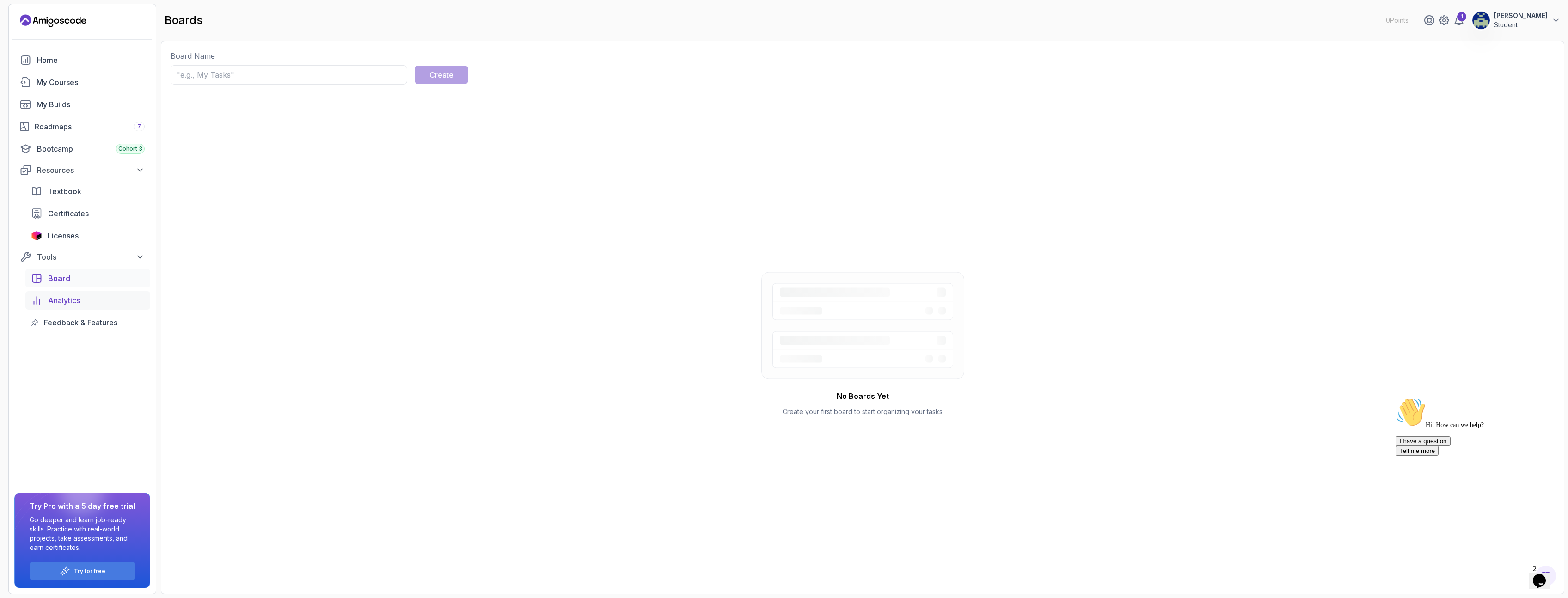
click at [60, 299] on span "Analytics" at bounding box center [64, 301] width 32 height 11
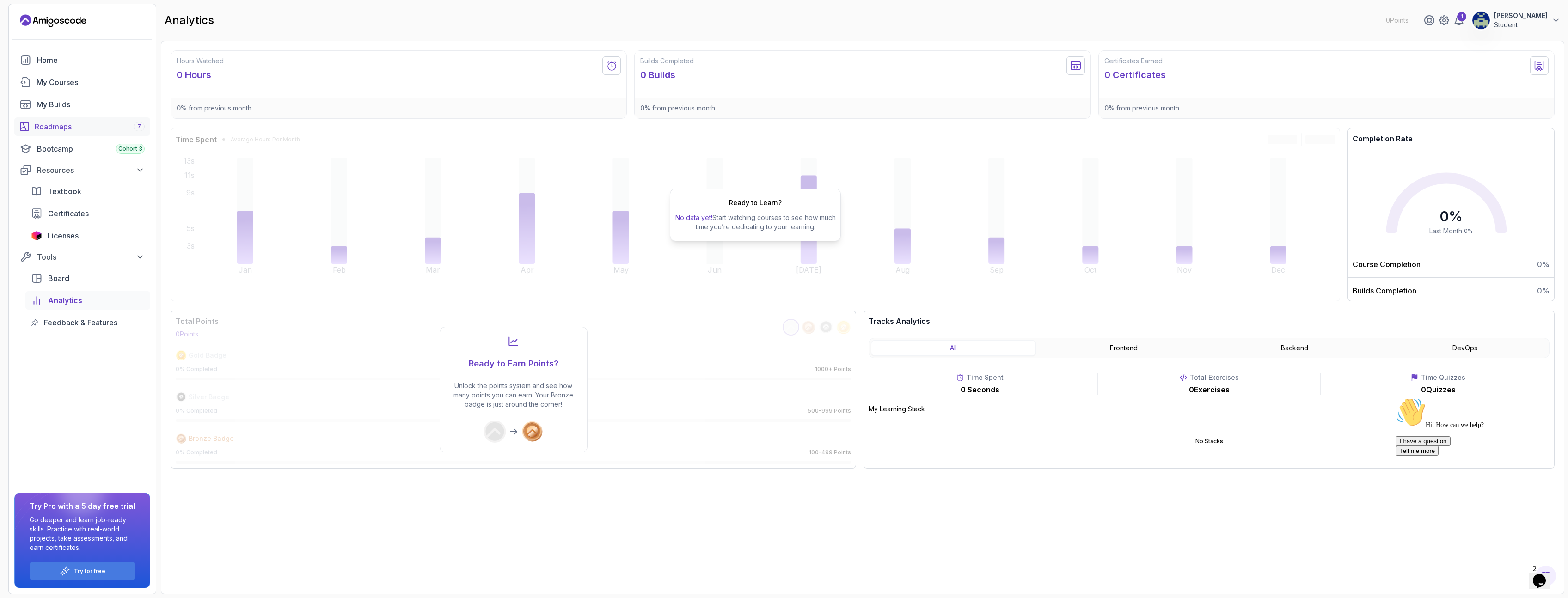
click at [56, 124] on div "Roadmaps 7" at bounding box center [89, 127] width 110 height 11
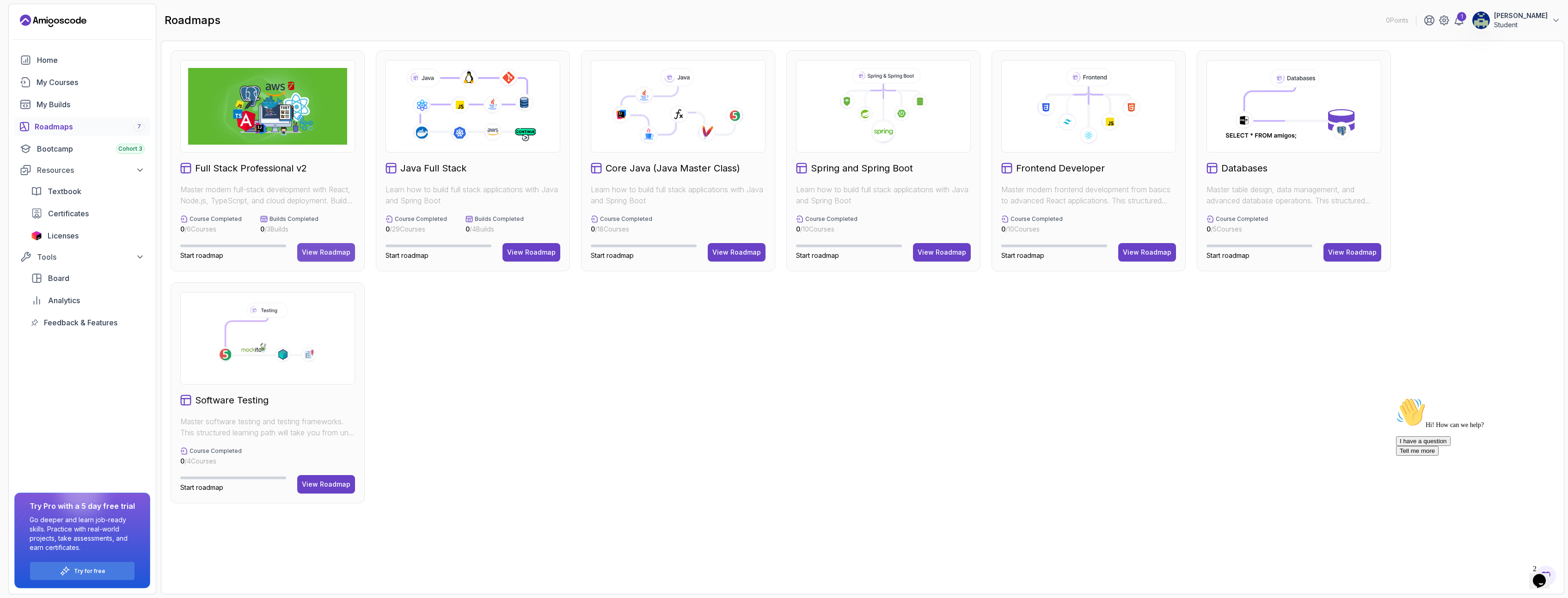
click at [320, 250] on div "View Roadmap" at bounding box center [326, 252] width 49 height 9
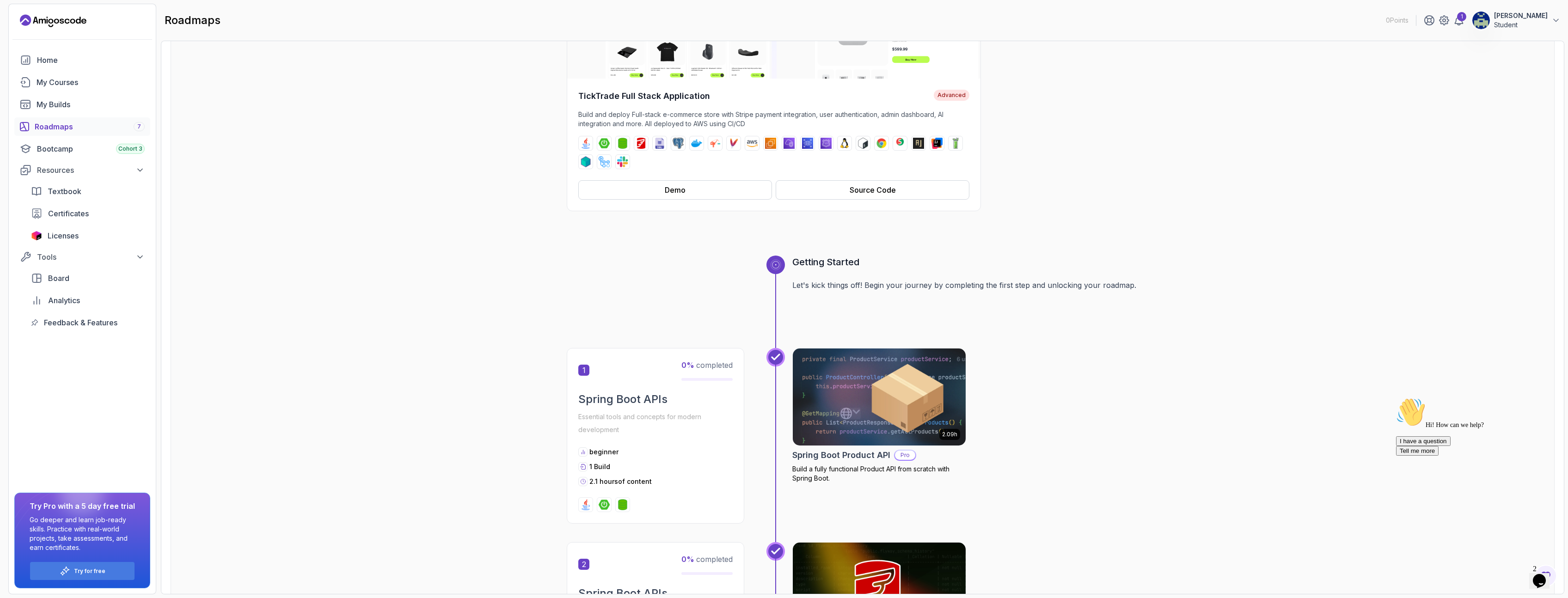
scroll to position [277, 0]
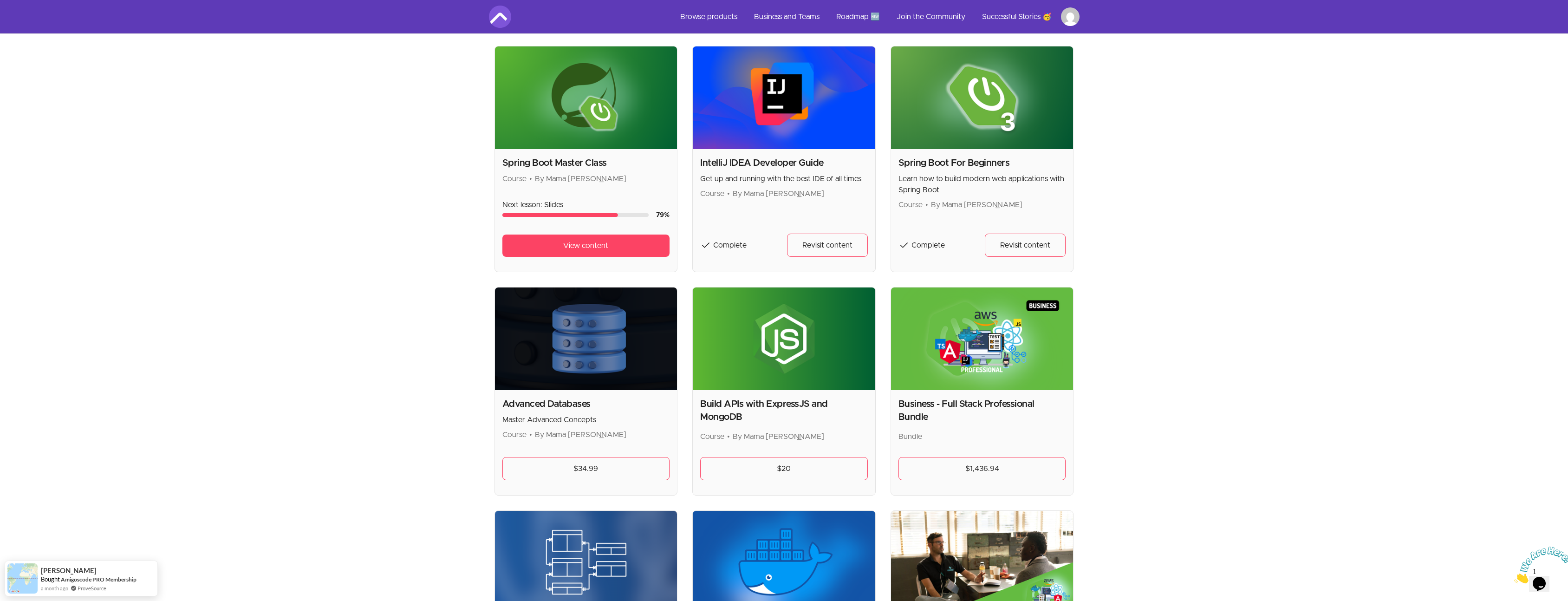
scroll to position [39, 0]
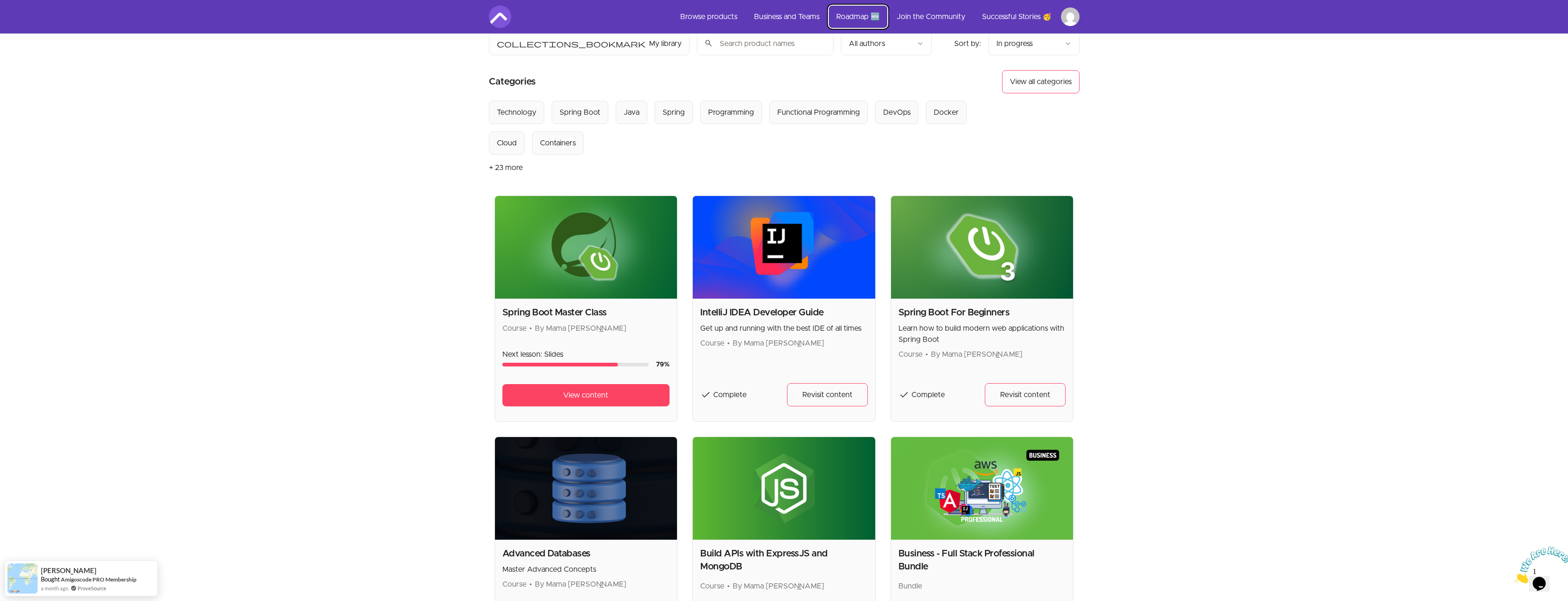
click at [865, 18] on link "Roadmap 🆕" at bounding box center [858, 17] width 59 height 22
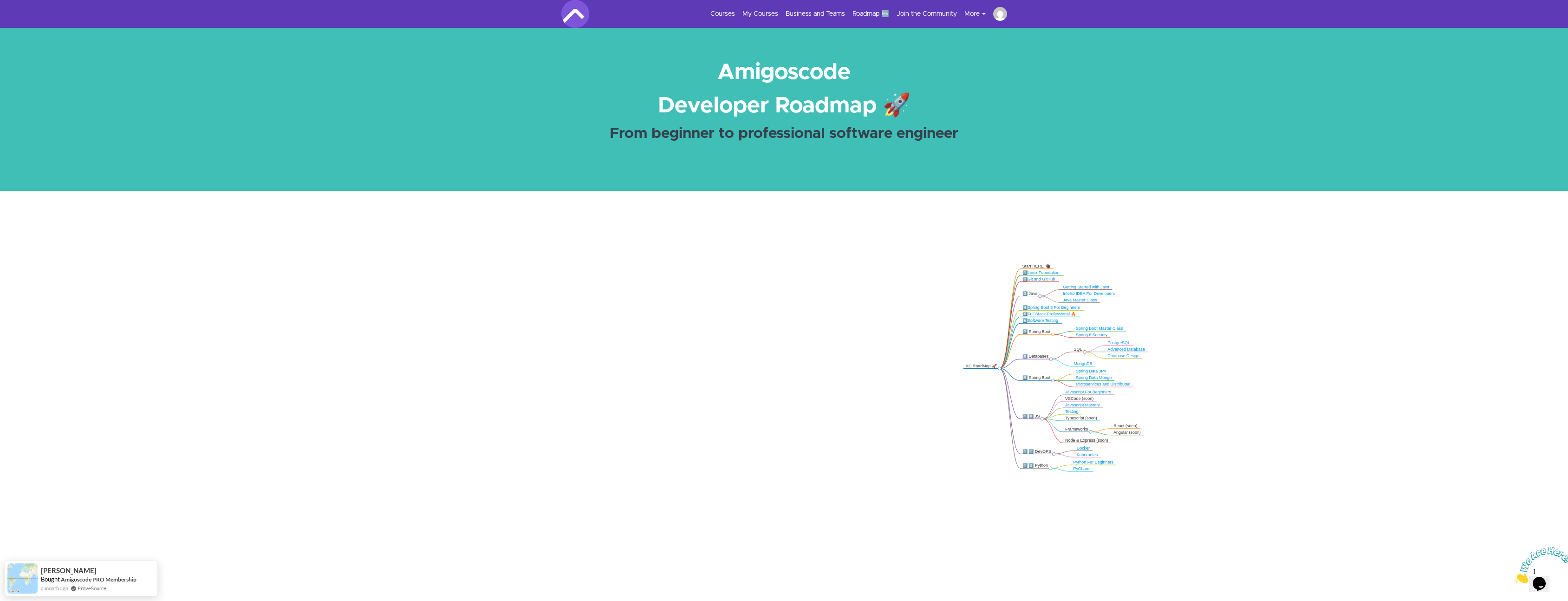
click at [976, 17] on button "More" at bounding box center [978, 13] width 29 height 9
click at [732, 17] on link "Courses" at bounding box center [723, 13] width 24 height 9
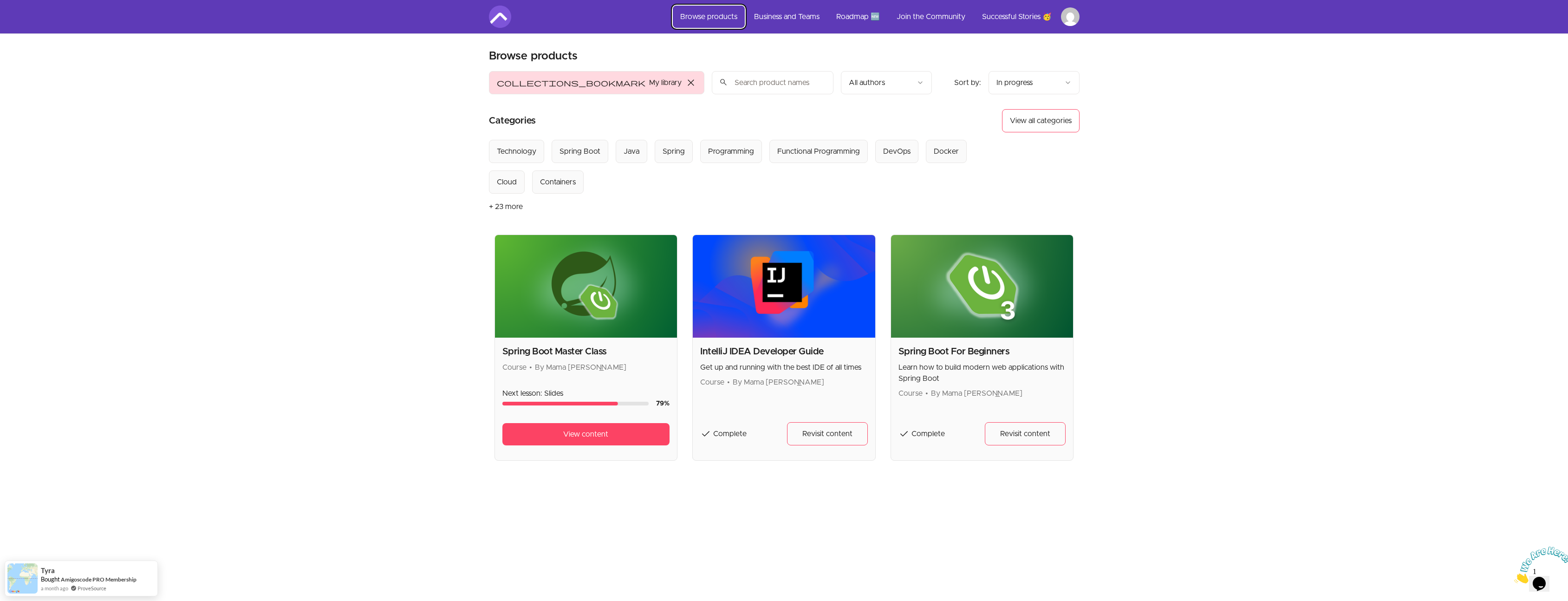
click at [698, 19] on link "Browse products" at bounding box center [709, 17] width 72 height 22
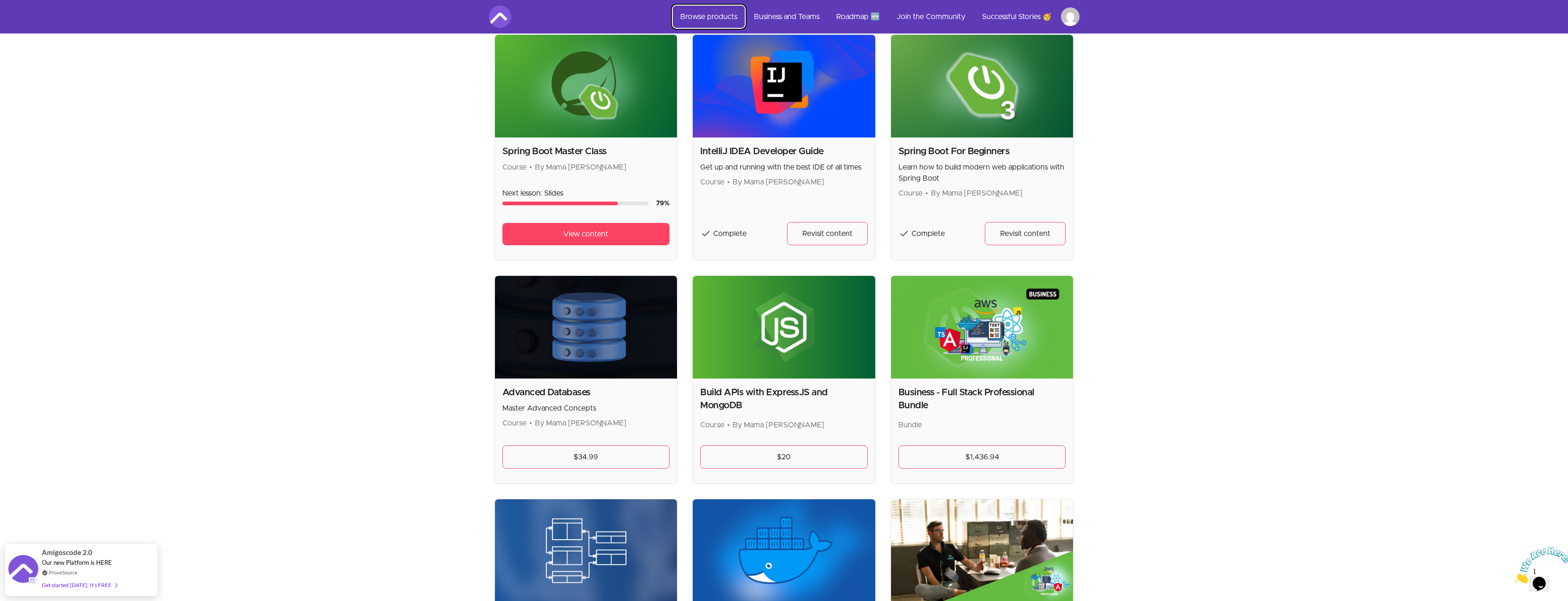
scroll to position [223, 0]
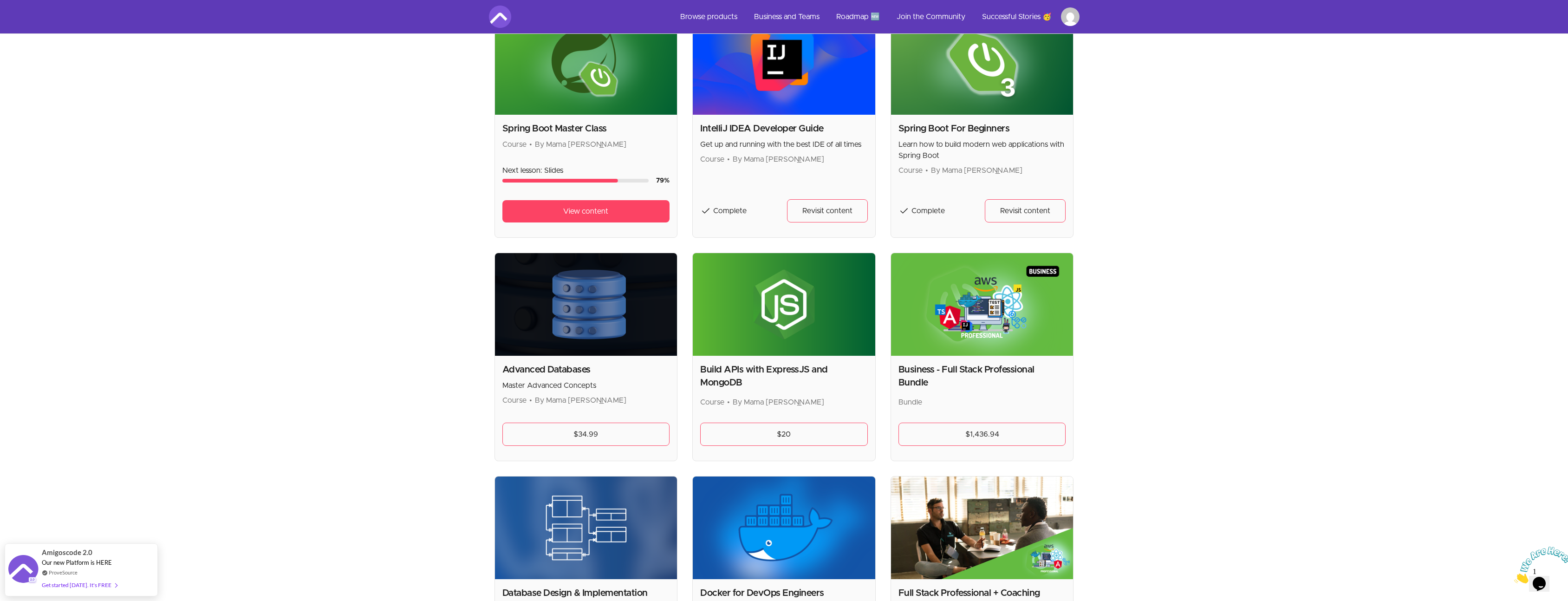
click at [974, 304] on img at bounding box center [982, 304] width 182 height 103
click at [974, 434] on link "$1,436.94" at bounding box center [982, 434] width 167 height 23
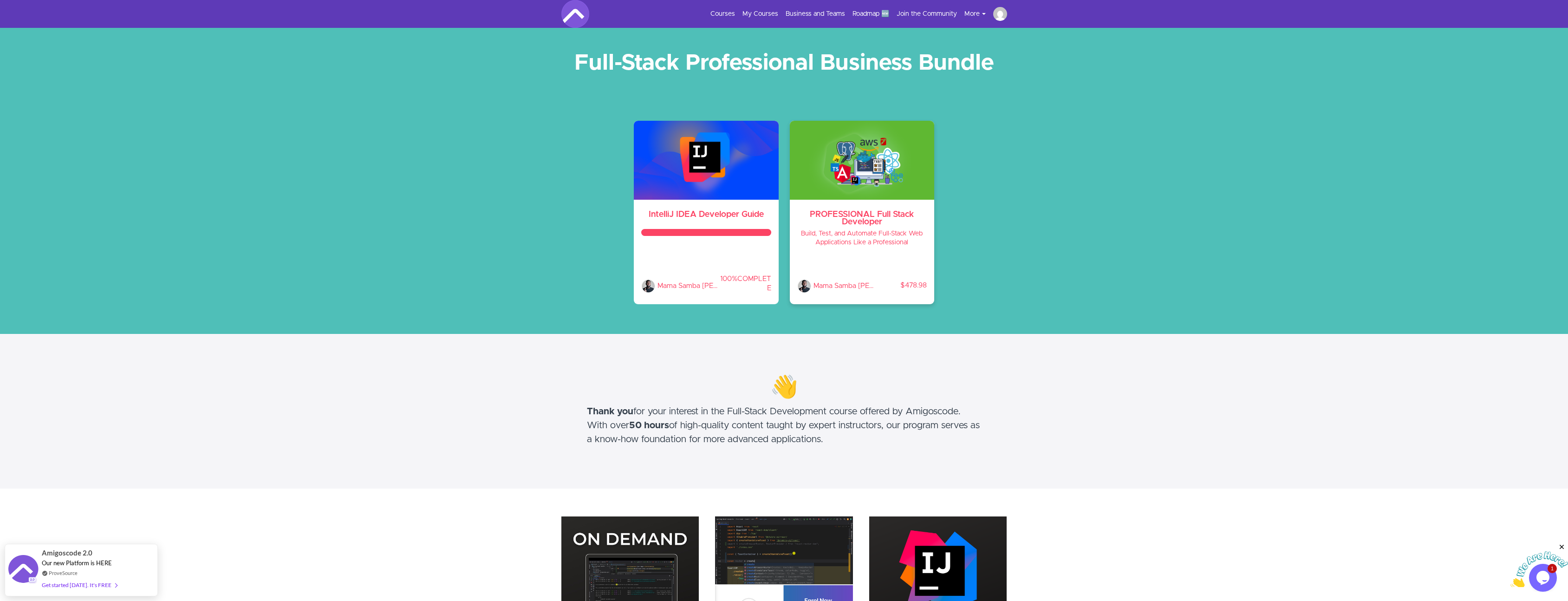
click at [860, 169] on img at bounding box center [862, 160] width 145 height 79
